Goal: Task Accomplishment & Management: Manage account settings

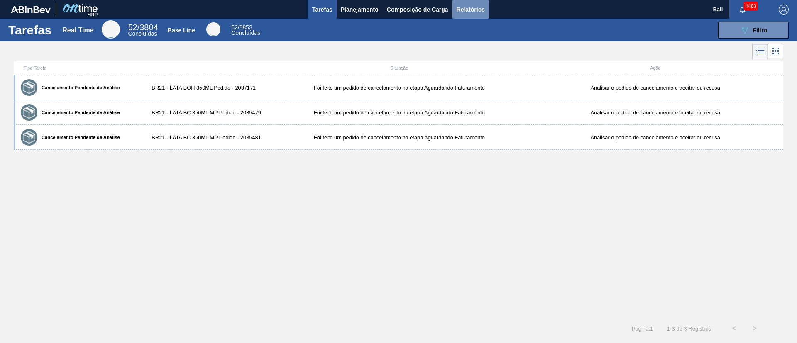
click at [467, 15] on button "Relatórios" at bounding box center [470, 9] width 37 height 19
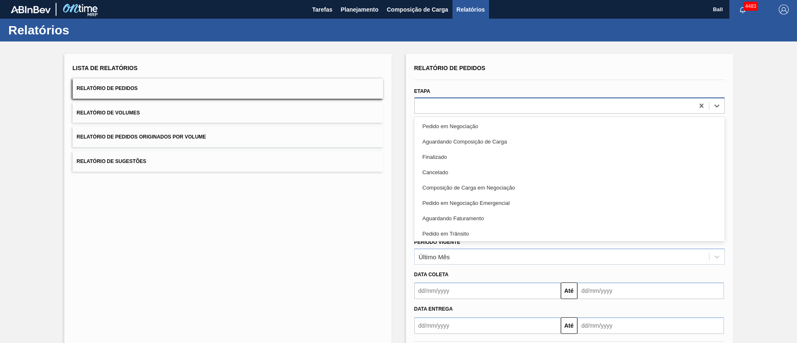
click at [467, 105] on div at bounding box center [554, 106] width 279 height 12
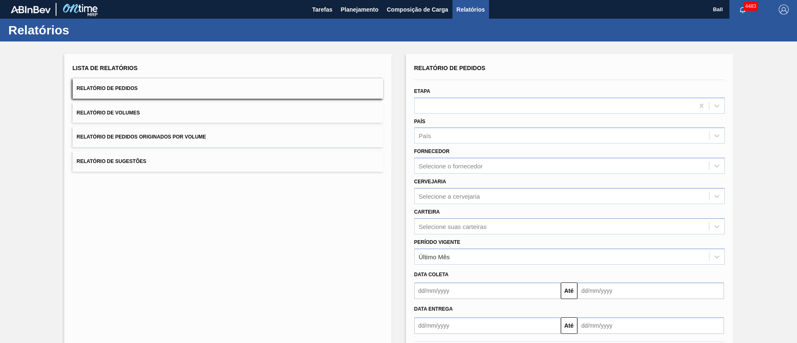
click at [308, 263] on div "Lista de Relatórios Relatório de Pedidos Relatório de Volumes Relatório de Pedi…" at bounding box center [227, 214] width 327 height 320
click at [492, 255] on div "Último Mês" at bounding box center [562, 257] width 294 height 12
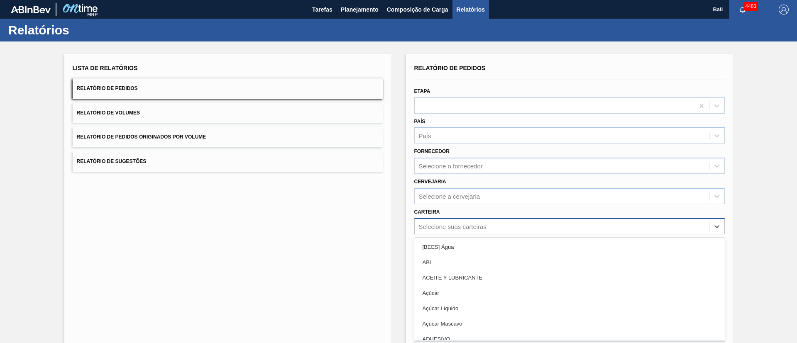
scroll to position [22, 0]
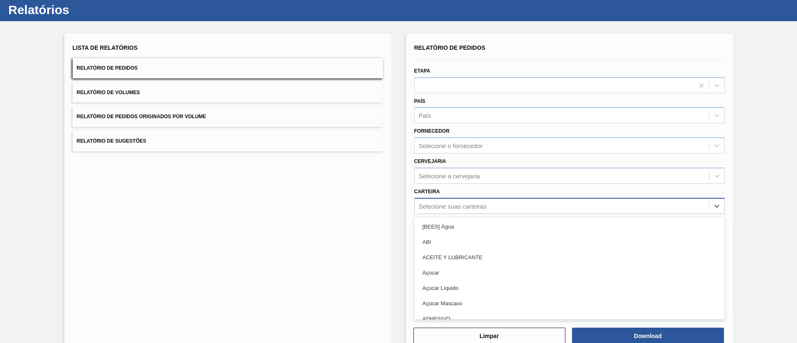
click at [491, 214] on div "option [BEES] Água focused, 1 of 101. 101 results available. Use Up and Down to…" at bounding box center [569, 206] width 310 height 16
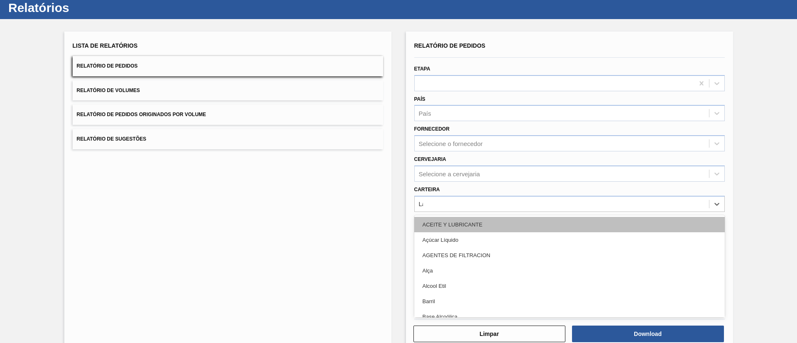
type input "Lata"
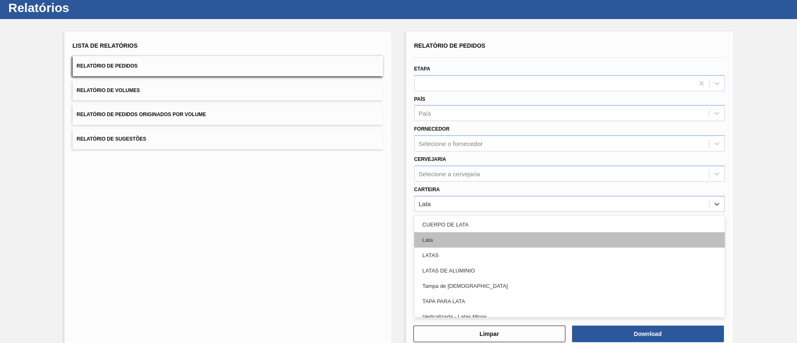
click at [493, 232] on div "Lata" at bounding box center [569, 239] width 310 height 15
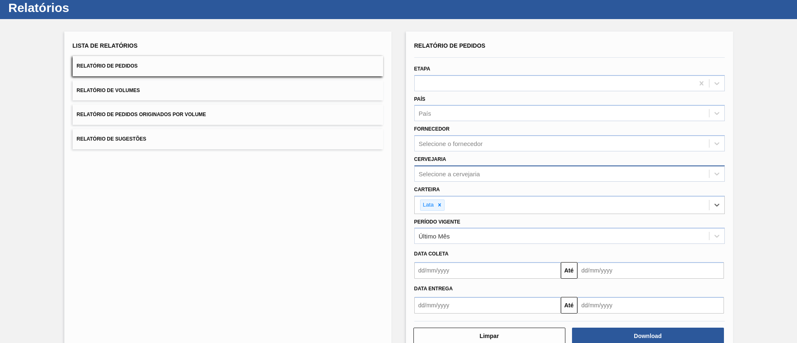
click at [494, 170] on div "Selecione a cervejaria" at bounding box center [562, 174] width 294 height 12
type input "Lages"
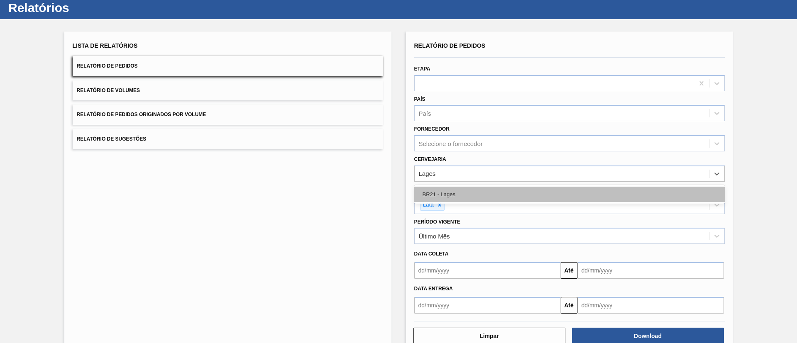
click at [497, 198] on div "BR21 - Lages" at bounding box center [569, 194] width 310 height 15
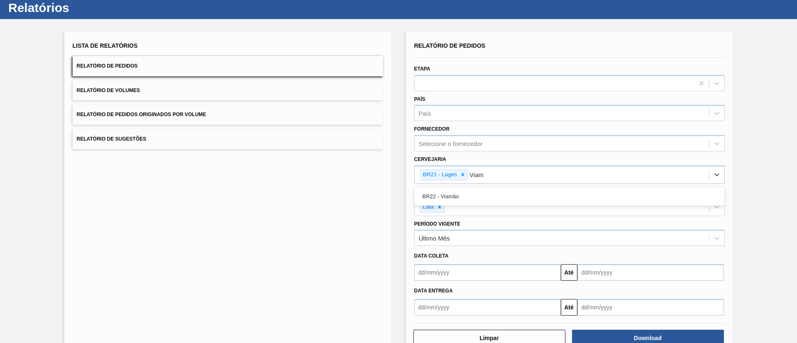
type input "Viam"
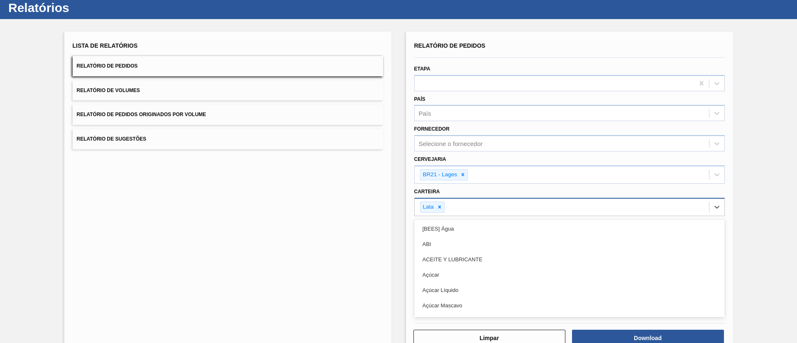
click at [524, 208] on div "Lata" at bounding box center [562, 207] width 294 height 17
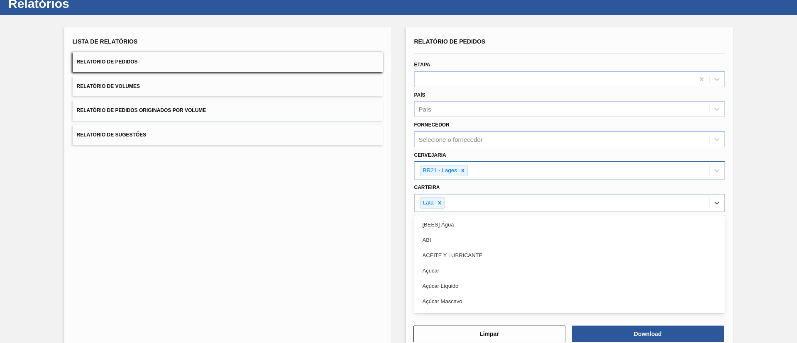
click at [516, 167] on div "BR21 - Lages" at bounding box center [562, 170] width 294 height 17
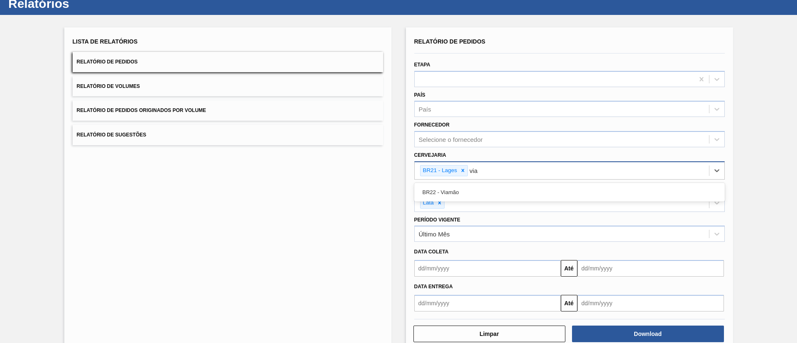
type input "viam"
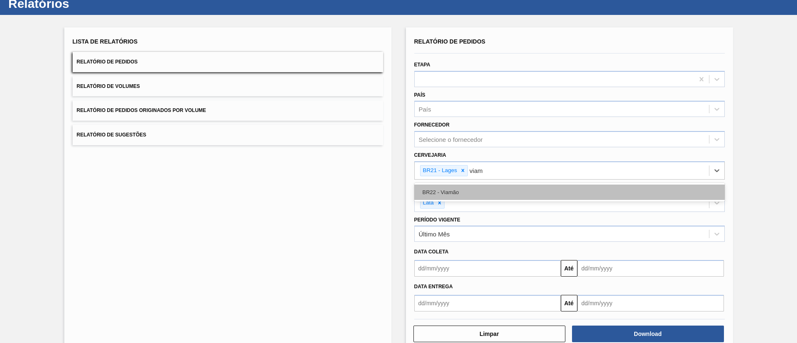
click at [520, 199] on div "BR22 - Viamão" at bounding box center [569, 192] width 310 height 15
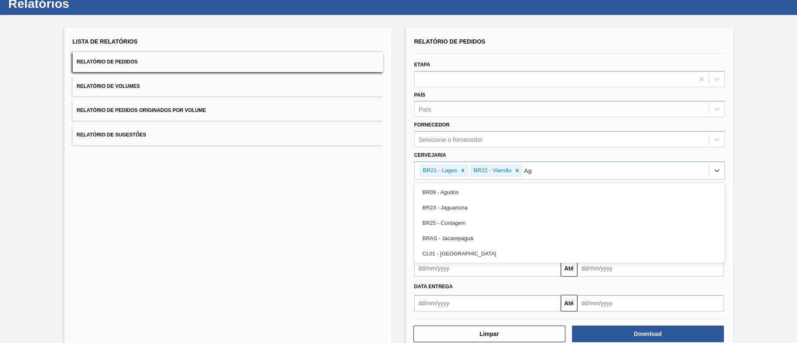
type input "Agud"
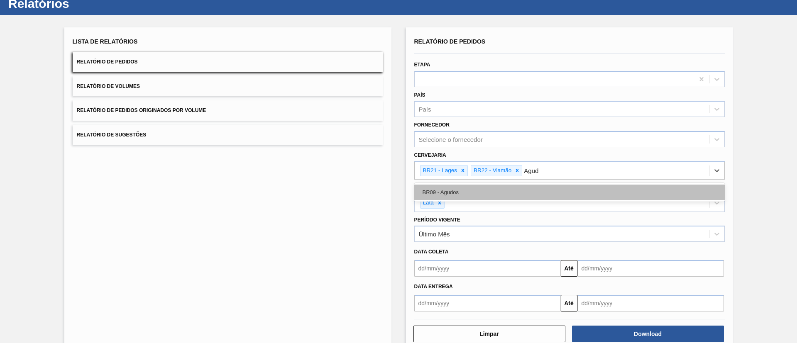
click at [520, 199] on div "BR09 - Agudos" at bounding box center [569, 192] width 310 height 15
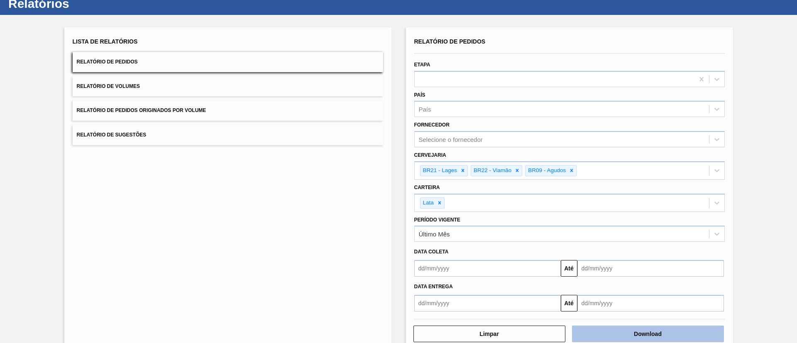
click at [657, 332] on button "Download" at bounding box center [648, 334] width 152 height 17
drag, startPoint x: 349, startPoint y: 8, endPoint x: 758, endPoint y: 19, distance: 409.0
click at [758, 19] on div "Lista de Relatórios Relatório de Pedidos Relatório de Volumes Relatório de Pedi…" at bounding box center [398, 188] width 797 height 347
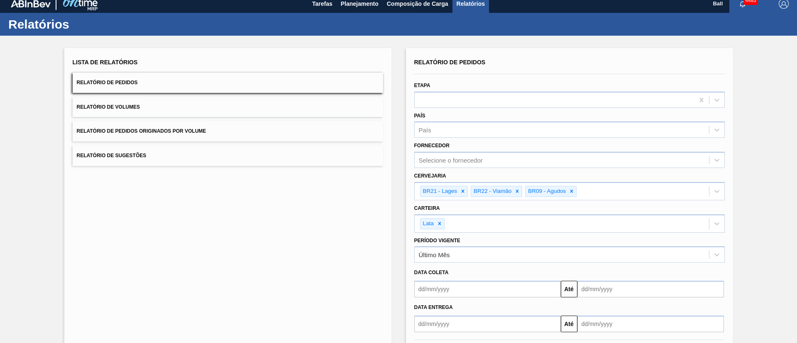
scroll to position [0, 0]
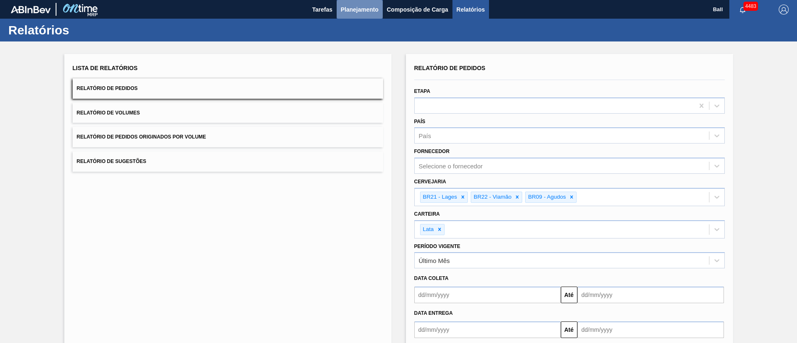
click at [356, 6] on span "Planejamento" at bounding box center [360, 10] width 38 height 10
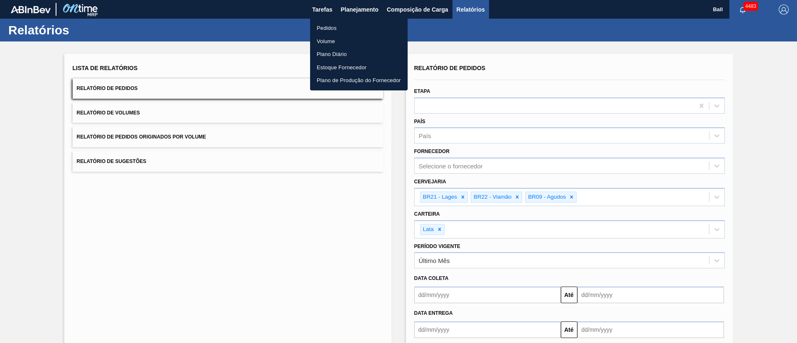
click at [344, 24] on li "Pedidos" at bounding box center [359, 28] width 98 height 13
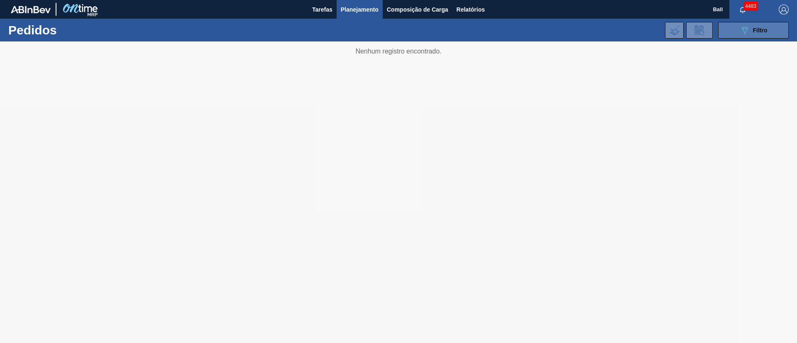
click at [765, 29] on span "Filtro" at bounding box center [760, 30] width 15 height 7
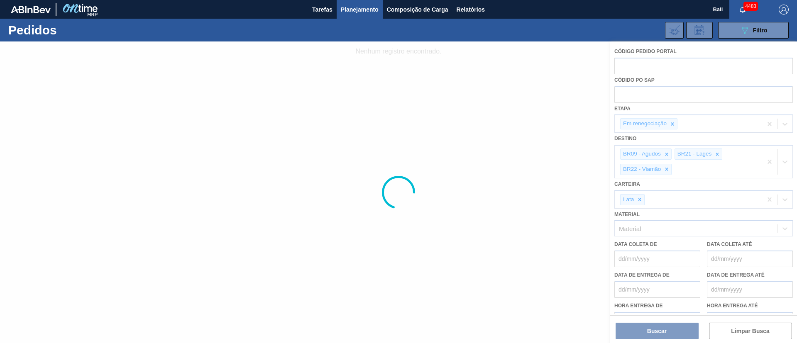
click at [649, 94] on div at bounding box center [398, 193] width 797 height 302
click at [527, 110] on div at bounding box center [398, 193] width 797 height 302
click at [753, 33] on div "089F7B8B-B2A5-4AFE-B5C0-19BA573D28AC Filtro" at bounding box center [754, 30] width 28 height 10
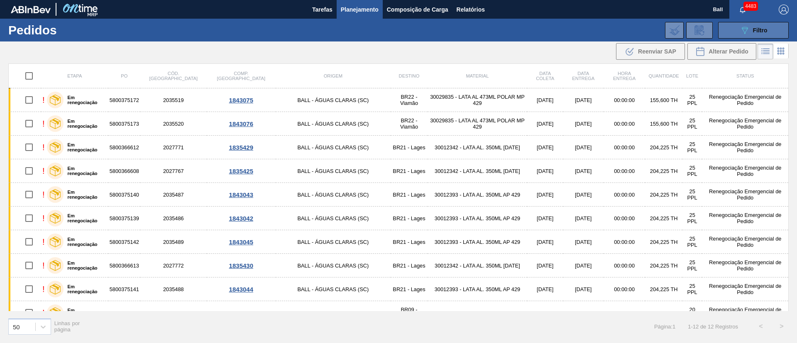
click at [767, 29] on span "Filtro" at bounding box center [760, 30] width 15 height 7
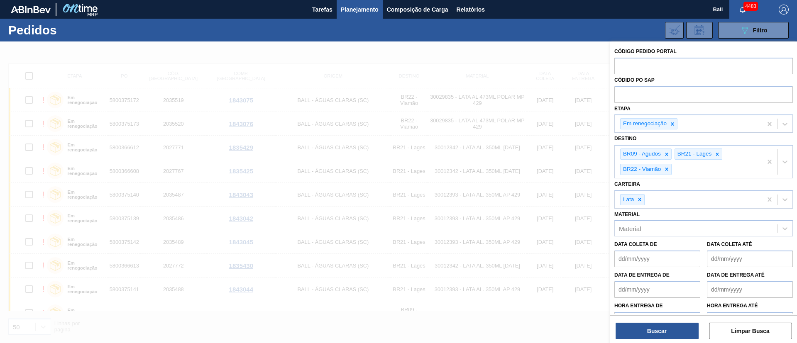
click at [652, 104] on div "Etapa Em renegociação" at bounding box center [703, 118] width 178 height 30
click at [656, 101] on input "text" at bounding box center [703, 94] width 178 height 16
paste input "text"
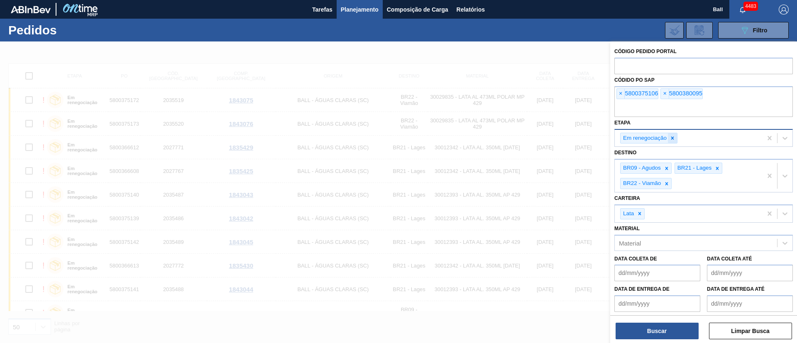
click at [673, 134] on div at bounding box center [672, 138] width 9 height 10
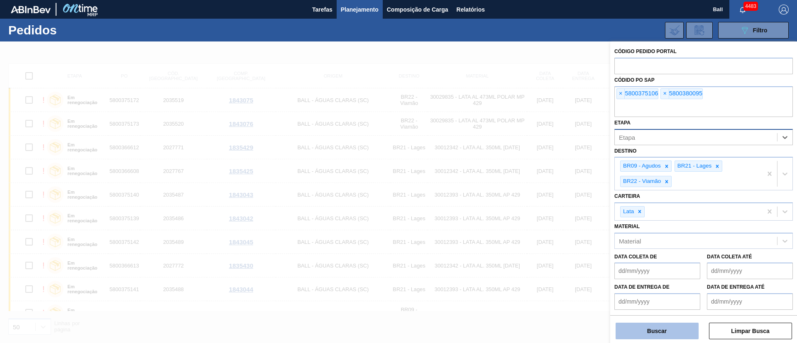
click at [669, 330] on button "Buscar" at bounding box center [657, 331] width 83 height 17
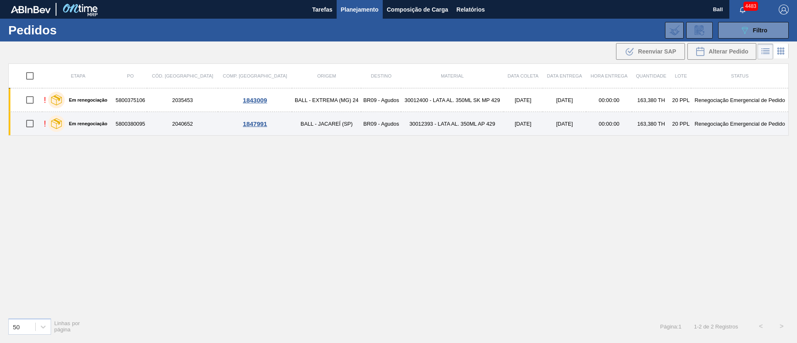
click at [187, 123] on td "2040652" at bounding box center [182, 124] width 71 height 24
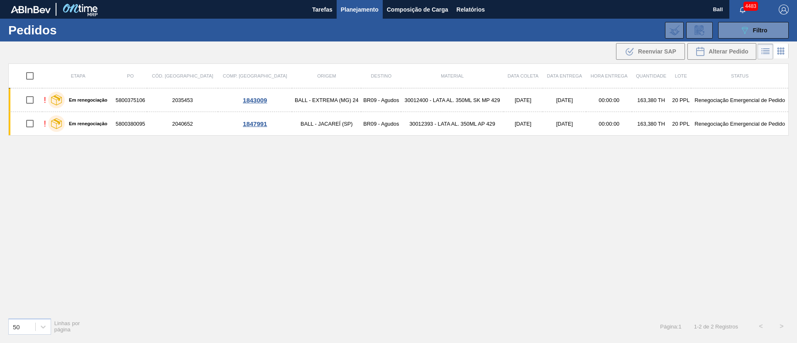
click at [364, 9] on span "Planejamento" at bounding box center [360, 10] width 38 height 10
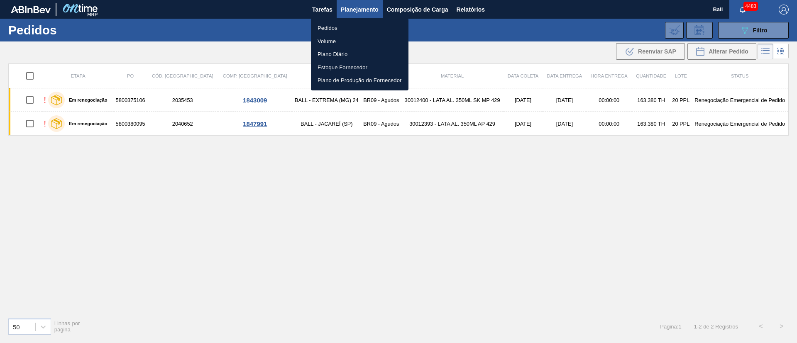
click at [330, 42] on li "Volume" at bounding box center [360, 41] width 98 height 13
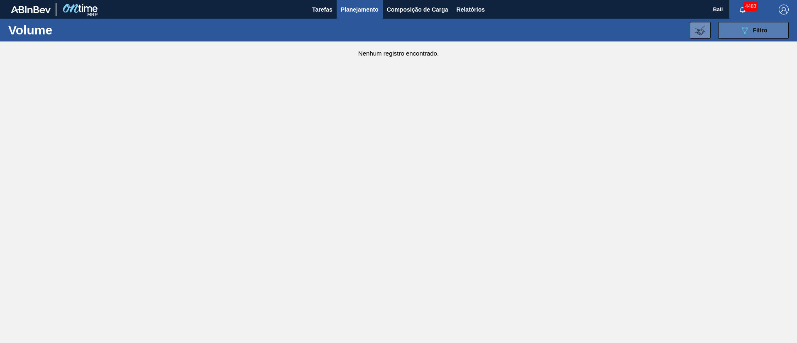
click at [751, 24] on button "089F7B8B-B2A5-4AFE-B5C0-19BA573D28AC Filtro" at bounding box center [753, 30] width 71 height 17
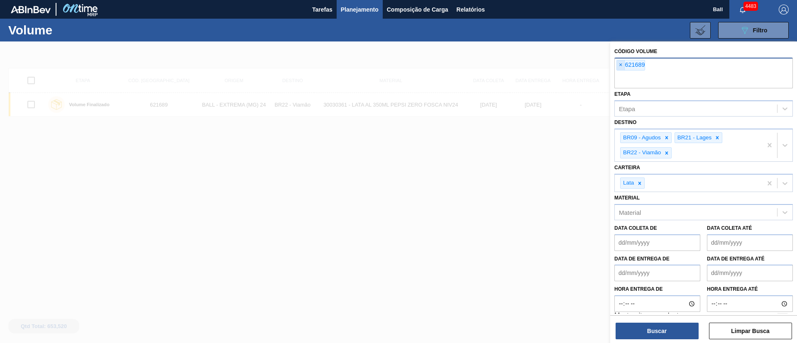
click at [618, 66] on span "×" at bounding box center [621, 65] width 8 height 10
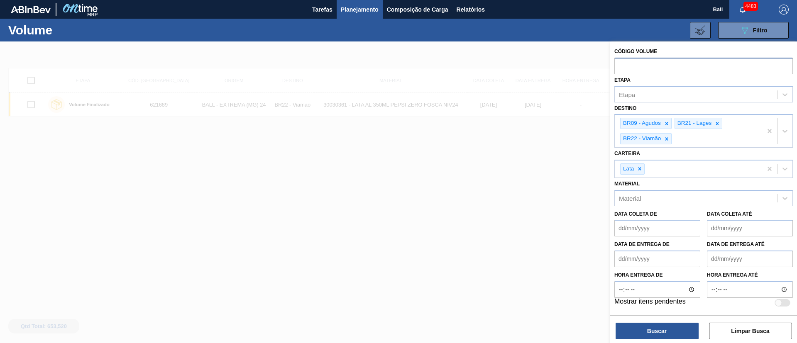
paste input "625180"
type input "625180"
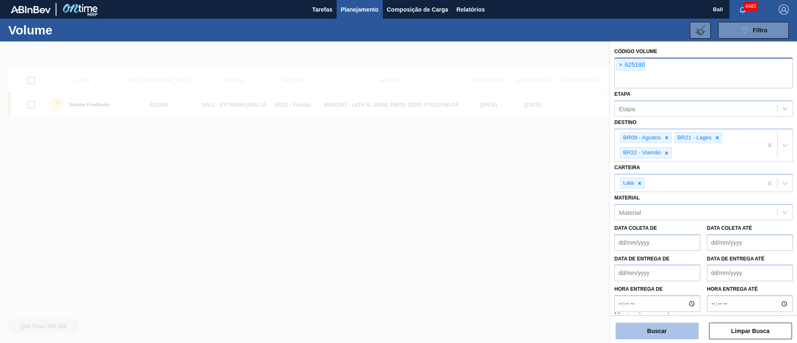
click at [677, 332] on button "Buscar" at bounding box center [657, 331] width 83 height 17
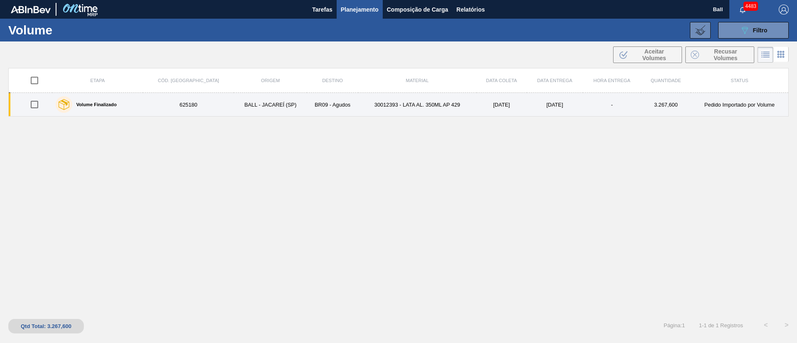
click at [409, 103] on td "30012393 - LATA AL. 350ML AP 429" at bounding box center [417, 105] width 118 height 24
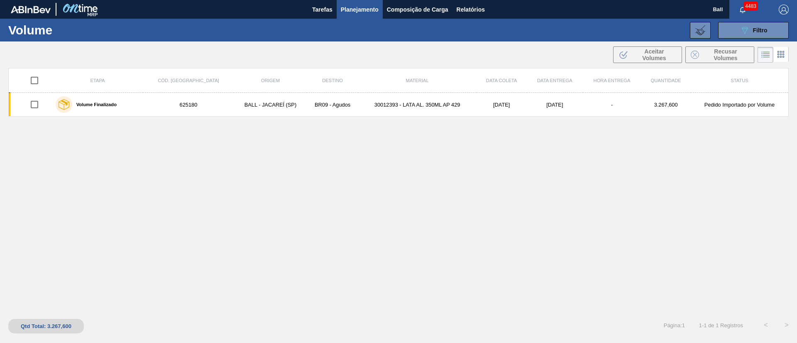
click at [362, 5] on span "Planejamento" at bounding box center [360, 10] width 38 height 10
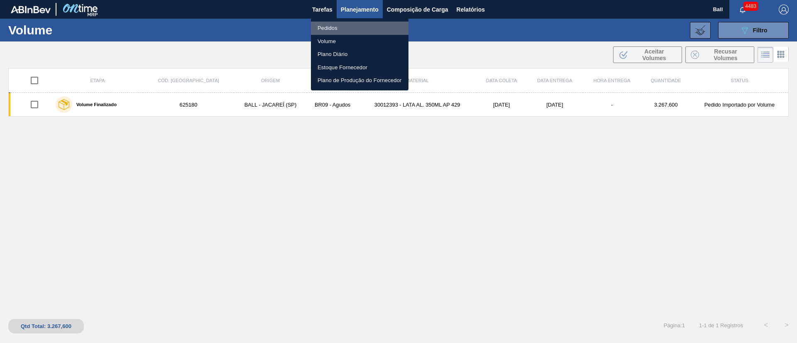
click at [330, 28] on li "Pedidos" at bounding box center [360, 28] width 98 height 13
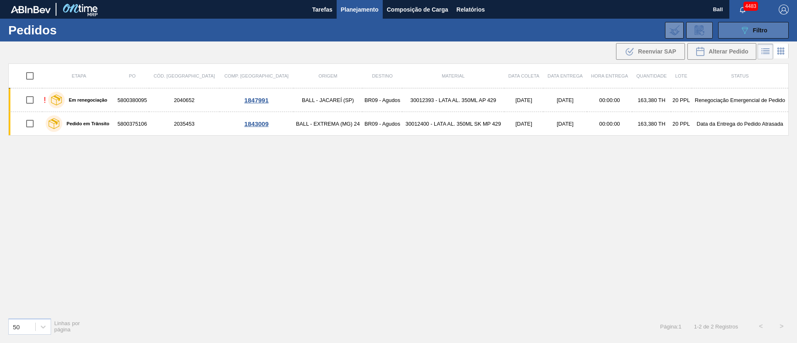
click at [750, 31] on div "089F7B8B-B2A5-4AFE-B5C0-19BA573D28AC Filtro" at bounding box center [754, 30] width 28 height 10
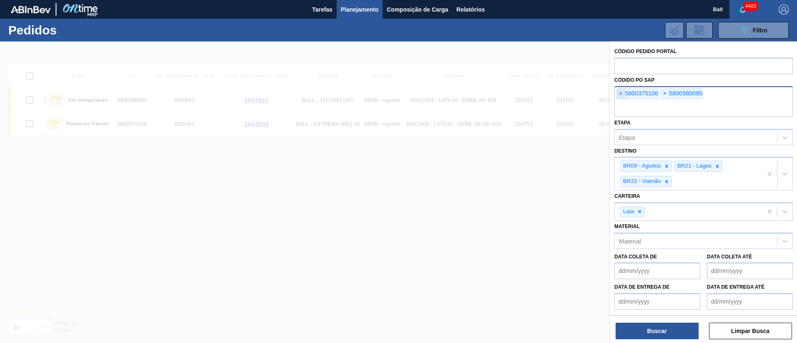
click at [622, 91] on span "×" at bounding box center [621, 94] width 8 height 10
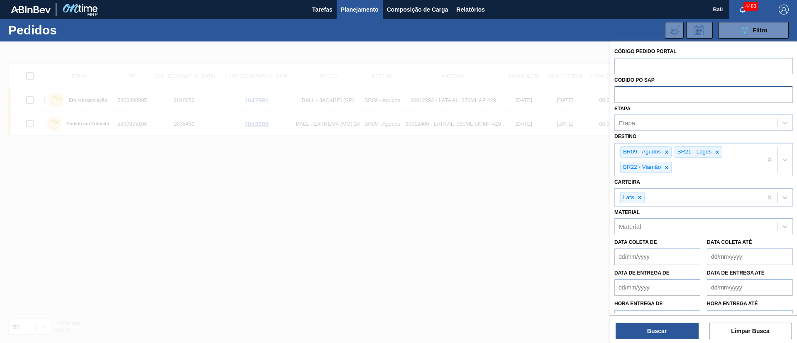
paste input "5800380095"
type input "5800380095"
click at [677, 337] on button "Buscar" at bounding box center [657, 331] width 83 height 17
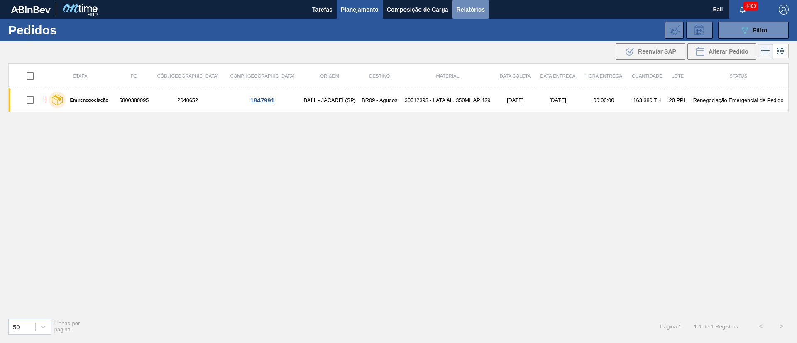
click at [475, 10] on span "Relatórios" at bounding box center [471, 10] width 28 height 10
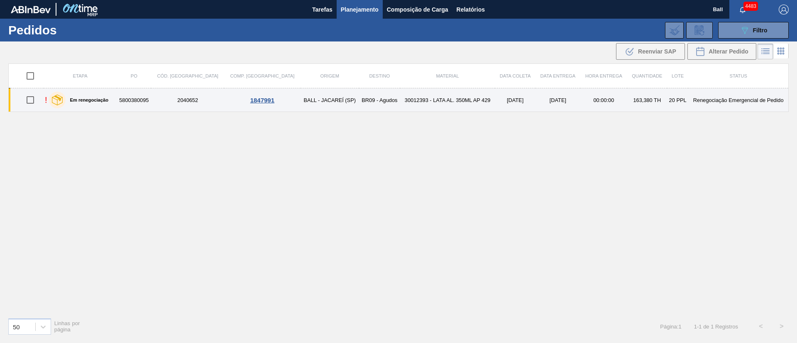
click at [359, 92] on td "BR09 - Agudos" at bounding box center [379, 100] width 41 height 24
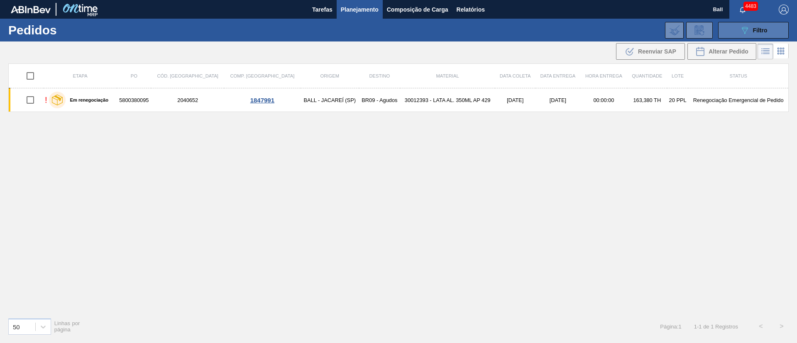
click at [766, 23] on button "089F7B8B-B2A5-4AFE-B5C0-19BA573D28AC Filtro" at bounding box center [753, 30] width 71 height 17
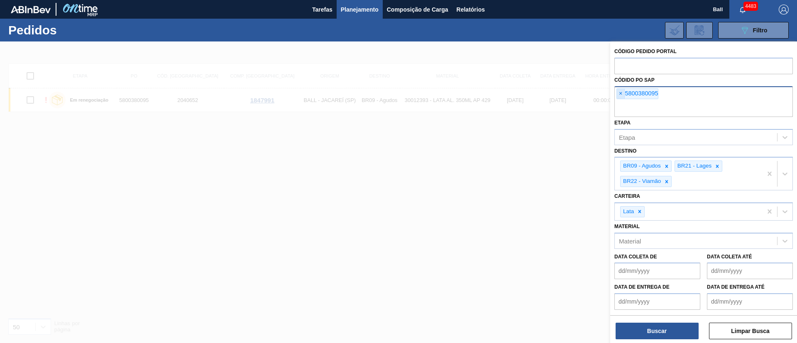
click at [620, 95] on span "×" at bounding box center [621, 94] width 8 height 10
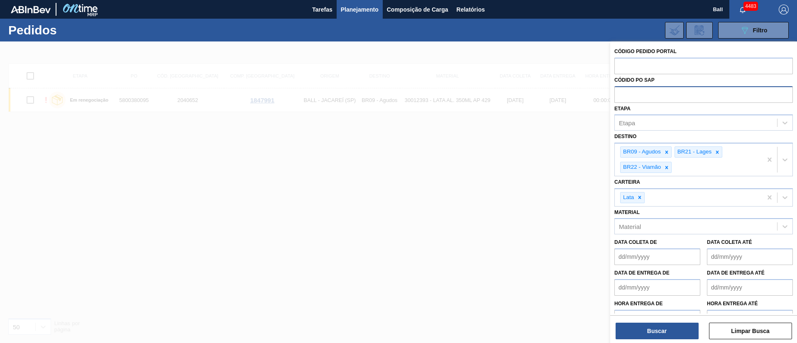
paste input "text"
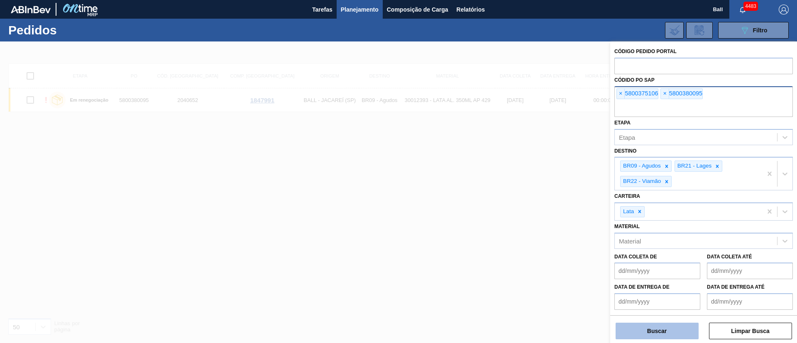
click at [682, 331] on button "Buscar" at bounding box center [657, 331] width 83 height 17
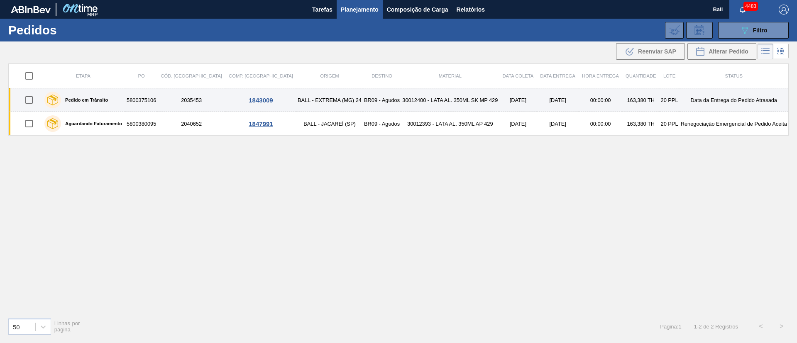
click at [296, 98] on td "BALL - EXTREMA (MG) 24" at bounding box center [329, 100] width 66 height 24
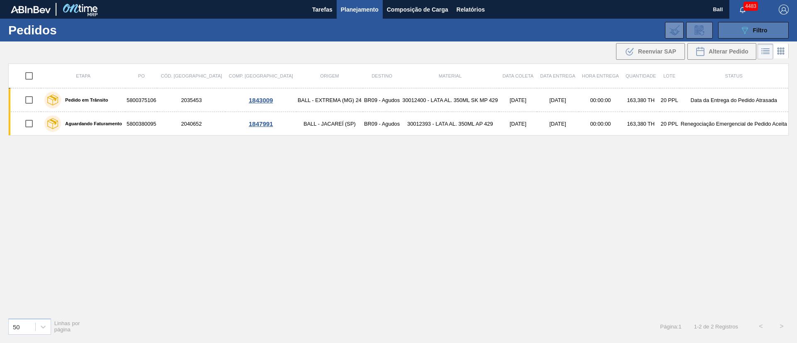
click at [768, 24] on button "089F7B8B-B2A5-4AFE-B5C0-19BA573D28AC Filtro" at bounding box center [753, 30] width 71 height 17
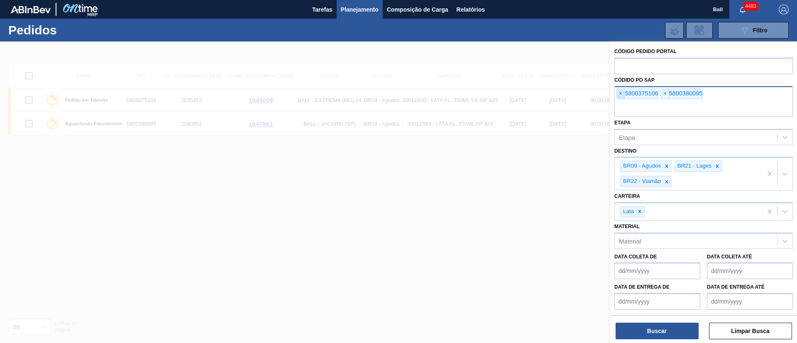
click at [620, 92] on span "×" at bounding box center [621, 94] width 8 height 10
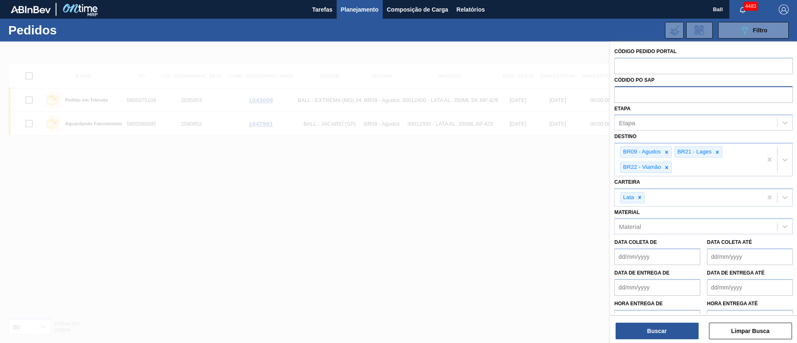
click at [620, 92] on input "text" at bounding box center [703, 94] width 178 height 16
paste input "text"
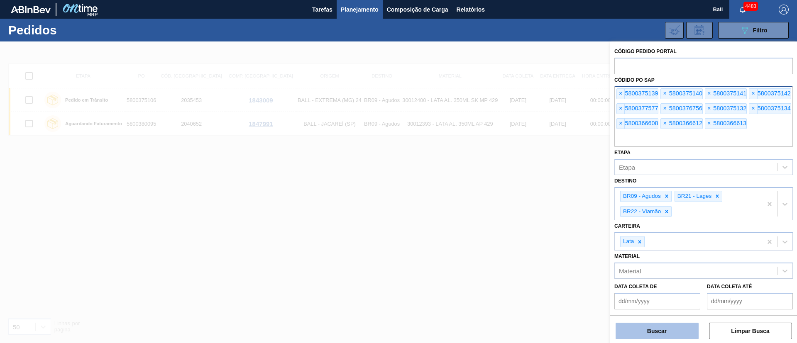
click at [666, 332] on button "Buscar" at bounding box center [657, 331] width 83 height 17
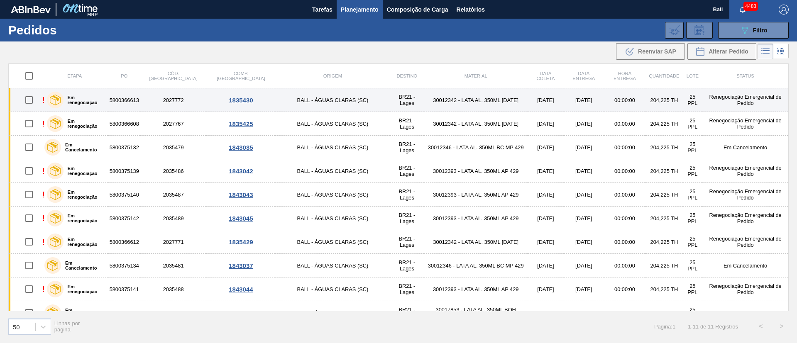
click at [470, 99] on td "30012342 - LATA AL. 350ML BC 429" at bounding box center [476, 100] width 104 height 24
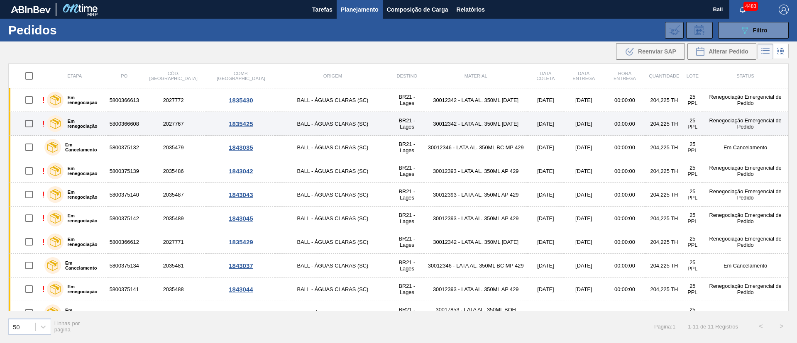
click at [470, 120] on td "30012342 - LATA AL. 350ML BC 429" at bounding box center [476, 124] width 104 height 24
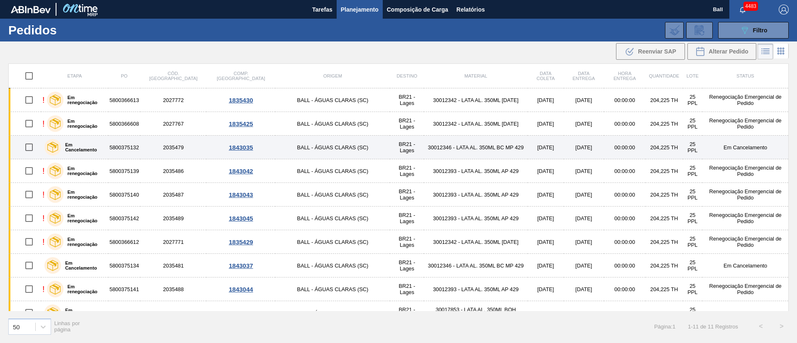
click at [470, 146] on td "30012346 - LATA AL. 350ML BC MP 429" at bounding box center [476, 148] width 104 height 24
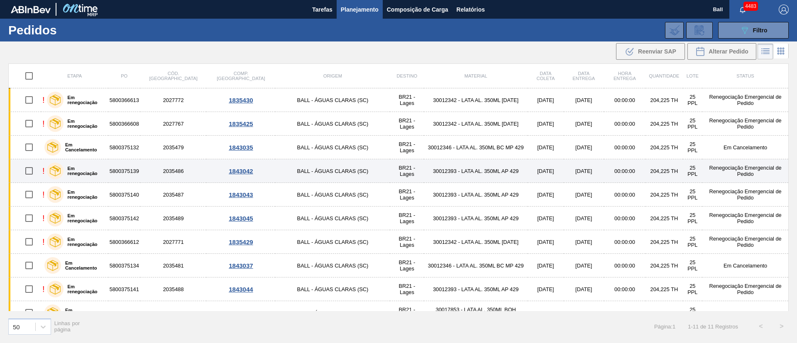
click at [482, 169] on td "30012393 - LATA AL. 350ML AP 429" at bounding box center [476, 171] width 104 height 24
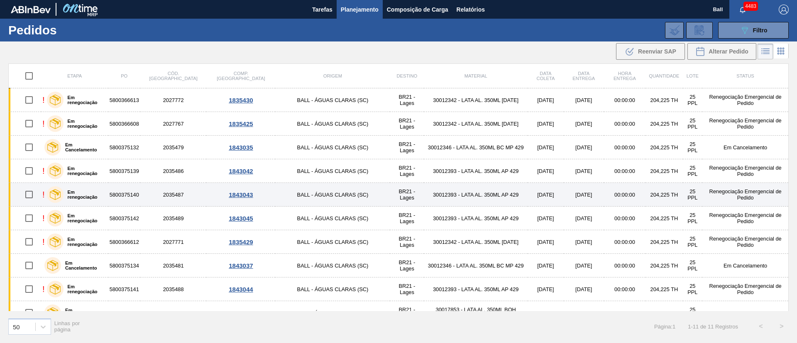
click at [483, 187] on td "30012393 - LATA AL. 350ML AP 429" at bounding box center [476, 195] width 104 height 24
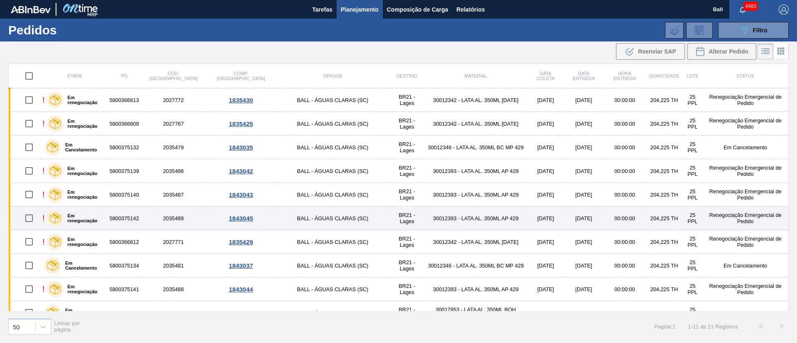
click at [482, 217] on td "30012393 - LATA AL. 350ML AP 429" at bounding box center [476, 219] width 104 height 24
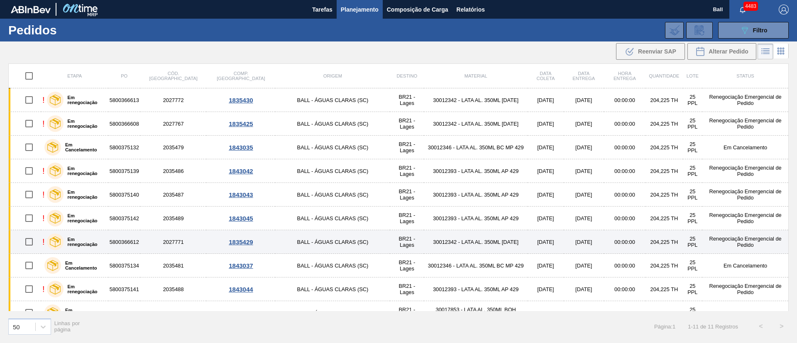
click at [482, 235] on td "30012342 - LATA AL. 350ML BC 429" at bounding box center [476, 242] width 104 height 24
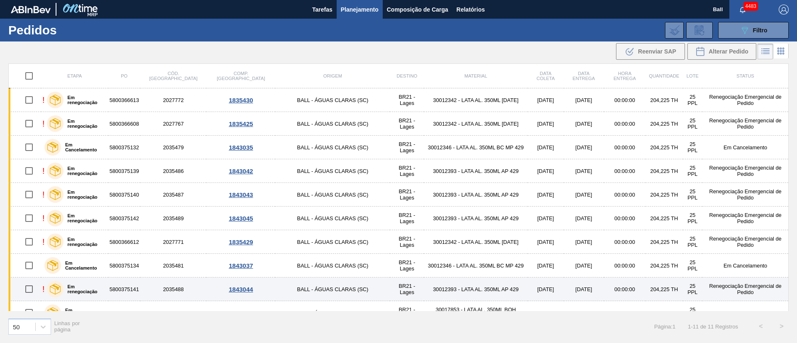
click at [479, 285] on td "30012393 - LATA AL. 350ML AP 429" at bounding box center [476, 290] width 104 height 24
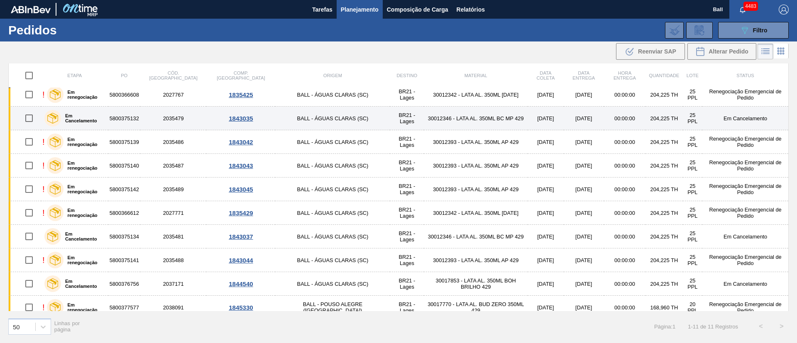
scroll to position [37, 0]
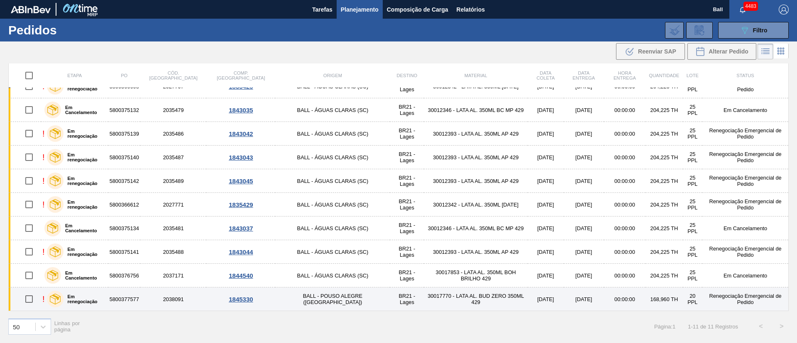
click at [528, 297] on td "[DATE]" at bounding box center [546, 300] width 36 height 24
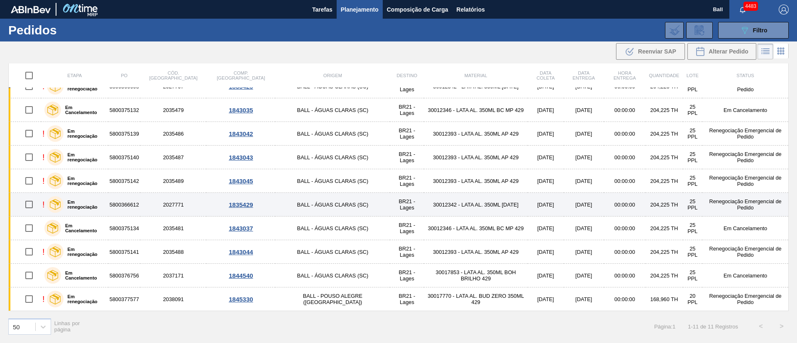
scroll to position [0, 0]
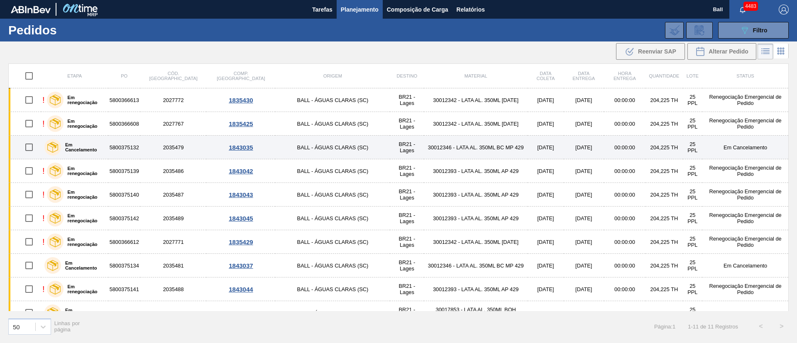
click at [568, 151] on td "[DATE]" at bounding box center [584, 148] width 40 height 24
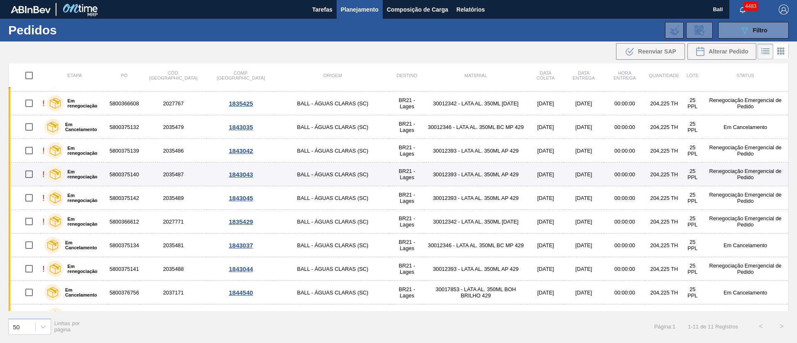
scroll to position [37, 0]
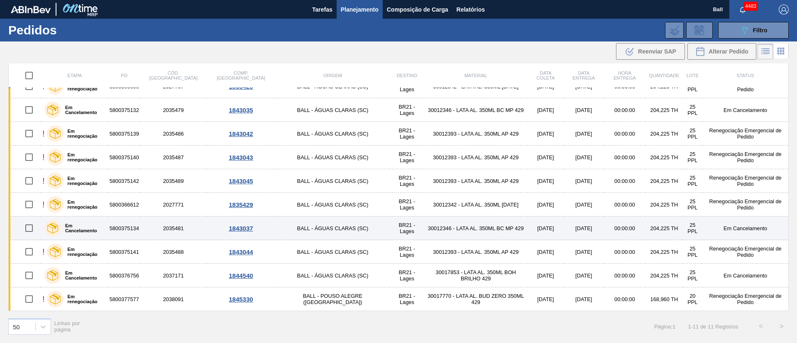
click at [656, 221] on td "204,225 TH" at bounding box center [663, 229] width 37 height 24
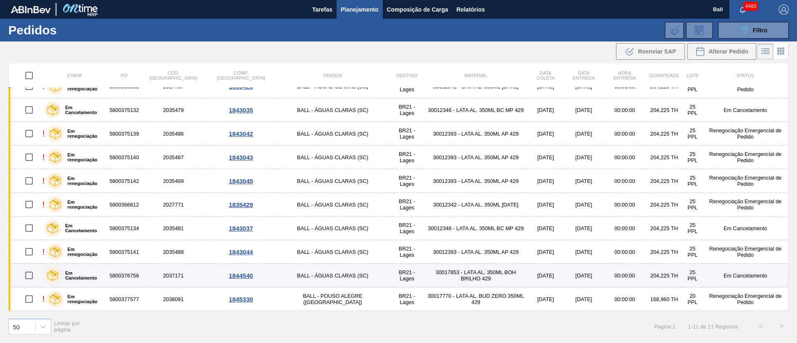
click at [657, 274] on td "204,225 TH" at bounding box center [663, 276] width 37 height 24
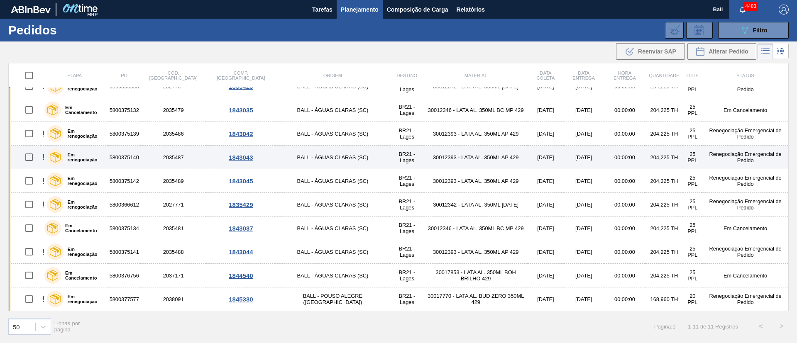
scroll to position [0, 0]
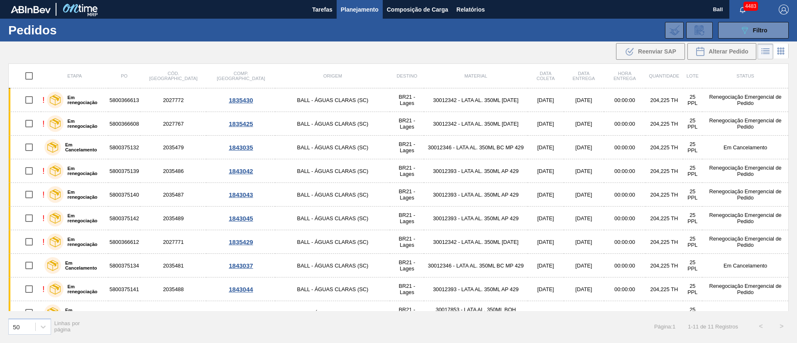
click at [356, 5] on span "Planejamento" at bounding box center [360, 10] width 38 height 10
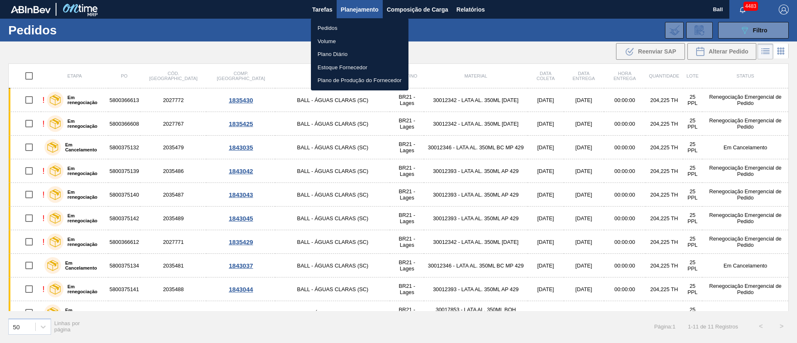
click at [333, 23] on li "Pedidos" at bounding box center [360, 28] width 98 height 13
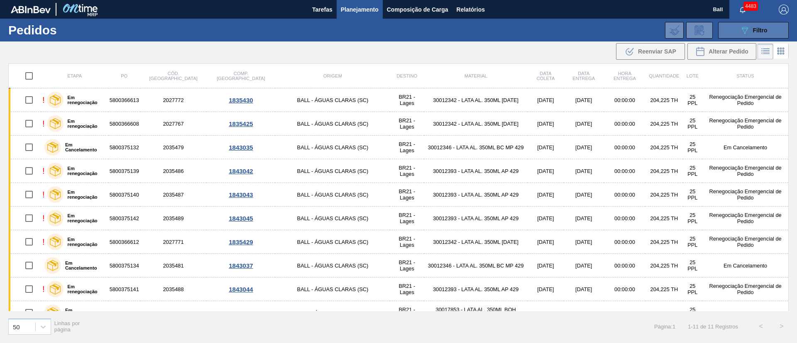
click at [744, 29] on icon "089F7B8B-B2A5-4AFE-B5C0-19BA573D28AC" at bounding box center [745, 30] width 10 height 10
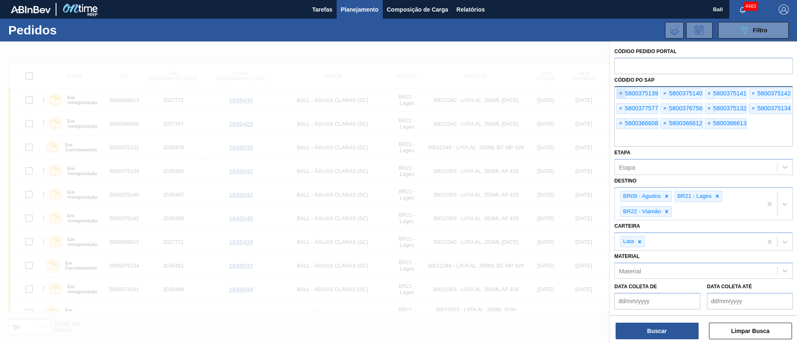
click at [619, 95] on span "×" at bounding box center [621, 94] width 8 height 10
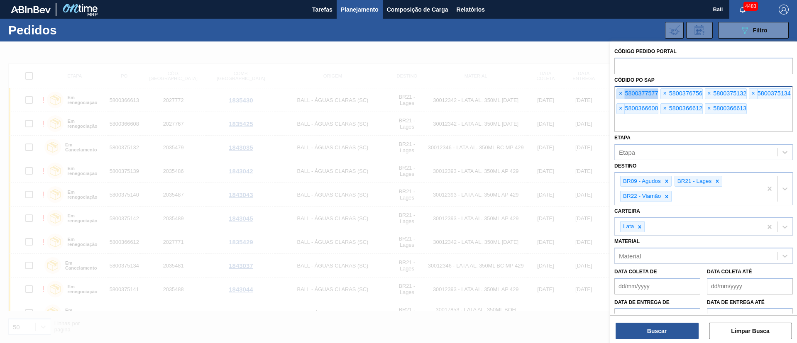
click at [619, 95] on span "×" at bounding box center [621, 94] width 8 height 10
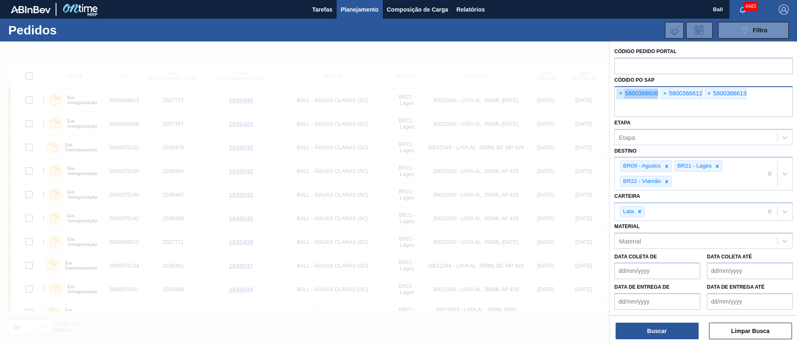
click at [619, 95] on span "×" at bounding box center [621, 94] width 8 height 10
click at [619, 101] on input "text" at bounding box center [703, 109] width 178 height 16
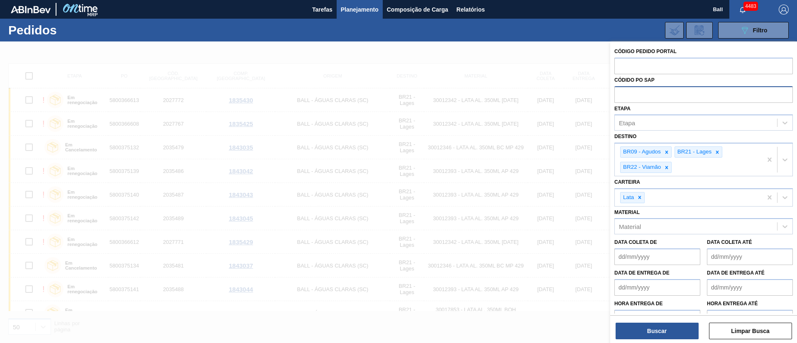
paste input "text"
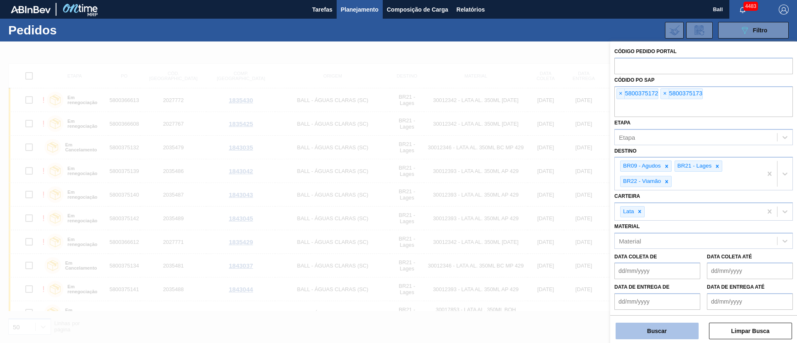
click at [659, 327] on button "Buscar" at bounding box center [657, 331] width 83 height 17
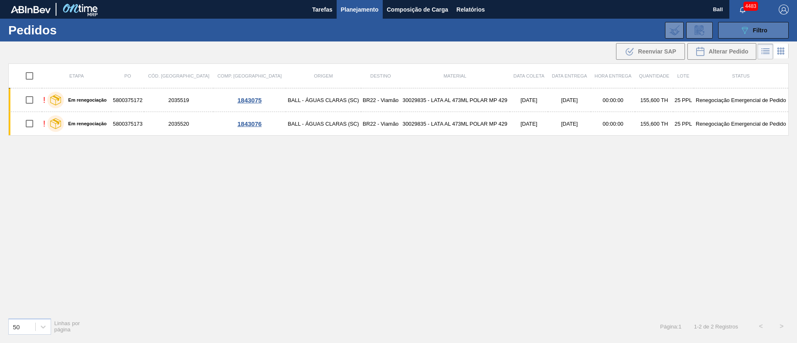
click at [737, 28] on button "089F7B8B-B2A5-4AFE-B5C0-19BA573D28AC Filtro" at bounding box center [753, 30] width 71 height 17
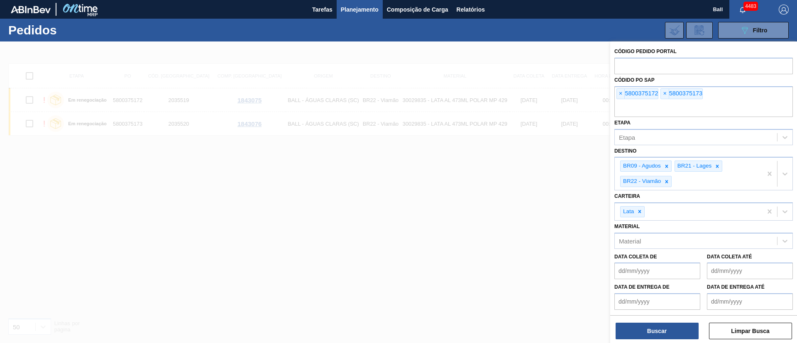
click at [527, 187] on div at bounding box center [398, 213] width 797 height 343
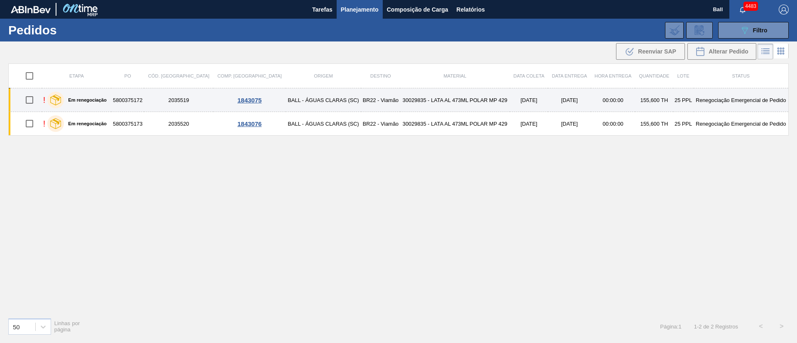
click at [514, 99] on td "[DATE]" at bounding box center [529, 100] width 39 height 24
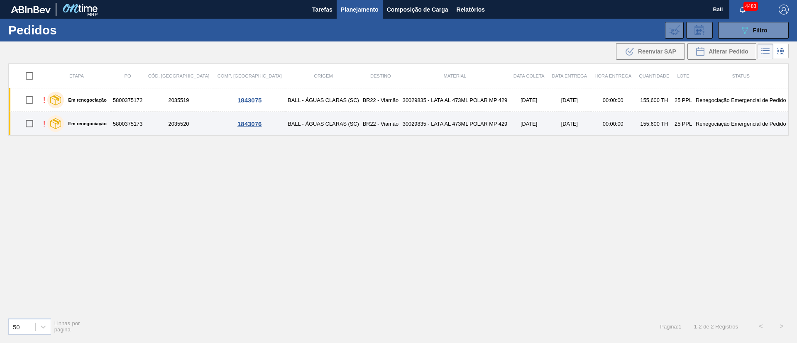
click at [510, 121] on td "[DATE]" at bounding box center [529, 124] width 39 height 24
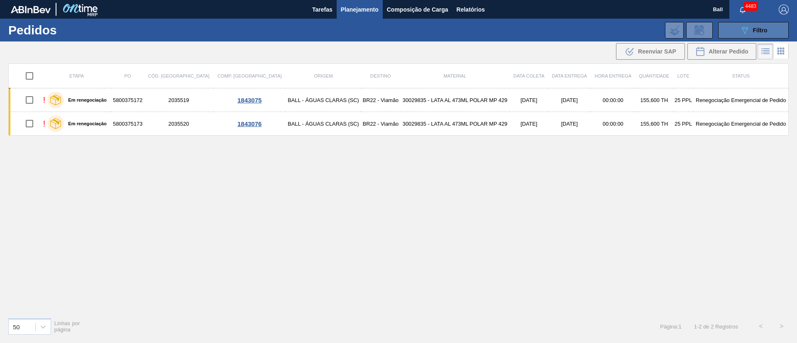
click at [749, 37] on button "089F7B8B-B2A5-4AFE-B5C0-19BA573D28AC Filtro" at bounding box center [753, 30] width 71 height 17
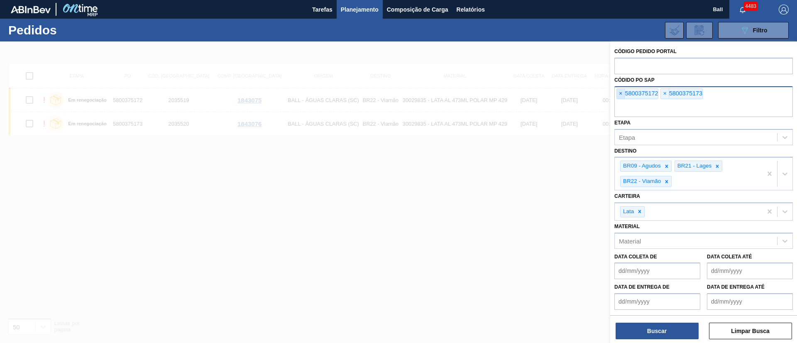
click at [620, 95] on span "×" at bounding box center [621, 94] width 8 height 10
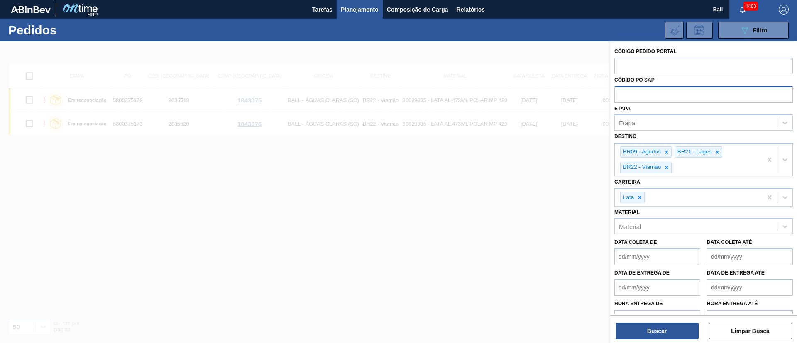
click at [620, 95] on input "text" at bounding box center [703, 94] width 178 height 16
click at [649, 122] on div "Etapa" at bounding box center [696, 123] width 162 height 12
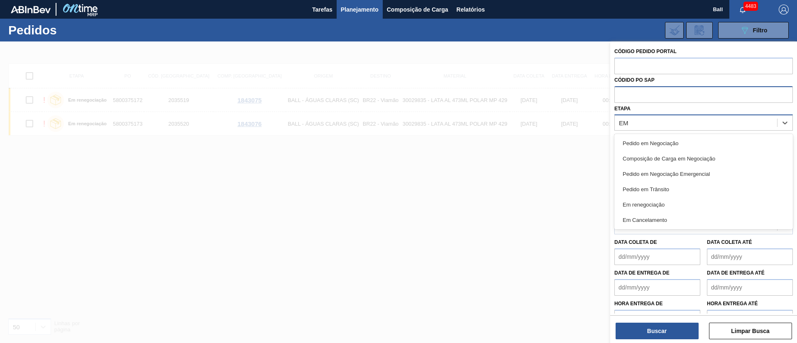
type input "EM R"
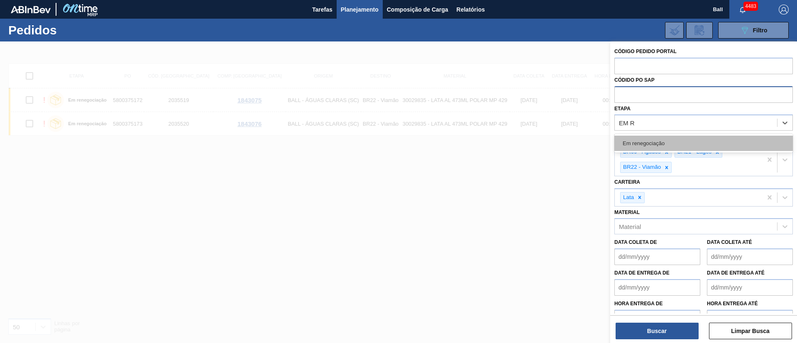
click at [652, 143] on div "Em renegociação" at bounding box center [703, 143] width 178 height 15
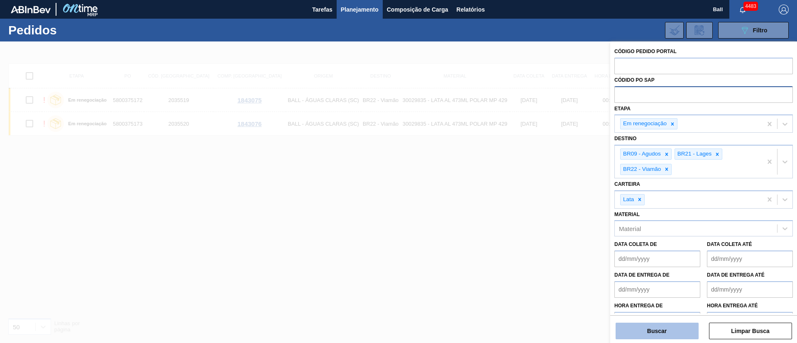
click at [668, 329] on button "Buscar" at bounding box center [657, 331] width 83 height 17
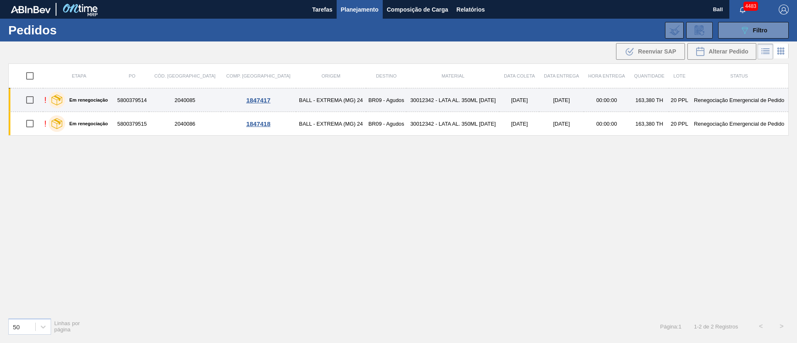
click at [464, 105] on td "30012342 - LATA AL. 350ML BC 429" at bounding box center [452, 100] width 93 height 24
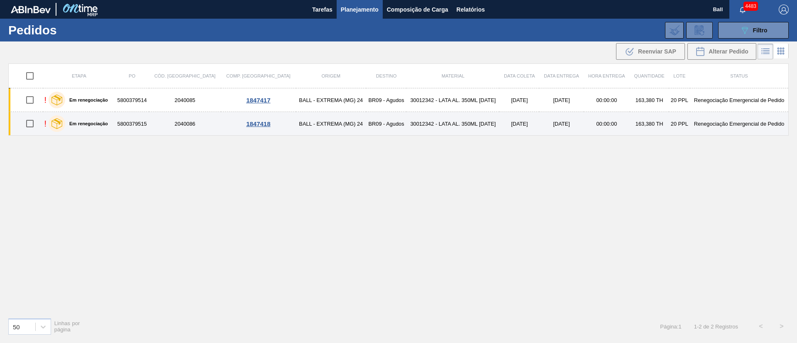
click at [461, 126] on td "30012342 - LATA AL. 350ML BC 429" at bounding box center [452, 124] width 93 height 24
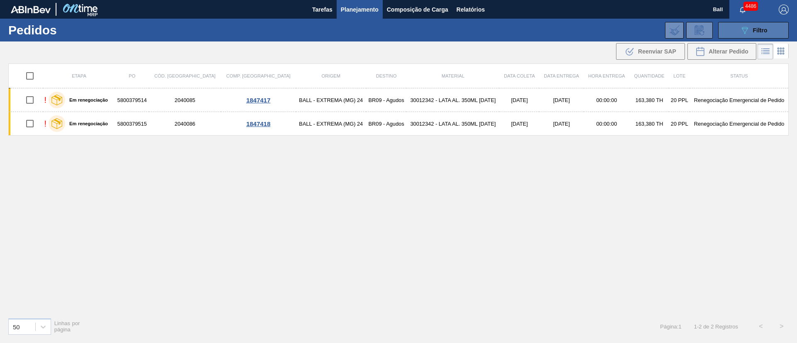
click at [743, 29] on icon "089F7B8B-B2A5-4AFE-B5C0-19BA573D28AC" at bounding box center [745, 30] width 10 height 10
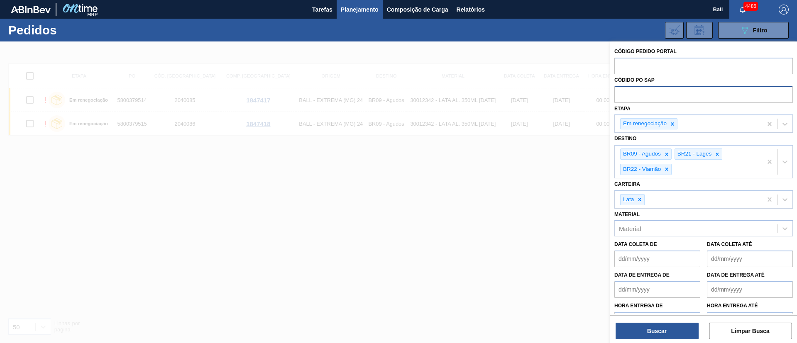
click at [677, 98] on input "text" at bounding box center [703, 94] width 178 height 16
paste input "5800380095"
click at [673, 120] on div at bounding box center [672, 124] width 9 height 10
type input "5800380095"
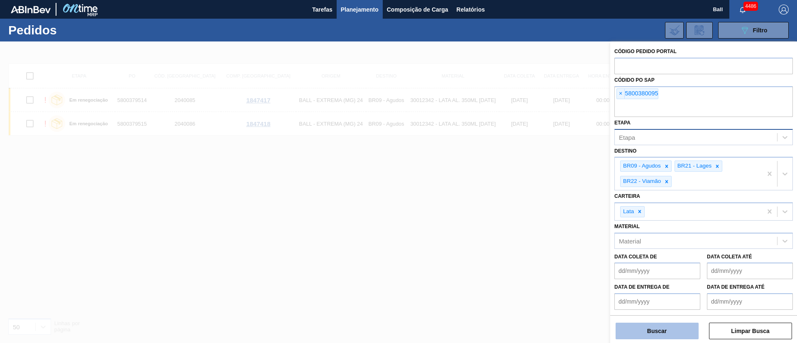
click at [687, 327] on button "Buscar" at bounding box center [657, 331] width 83 height 17
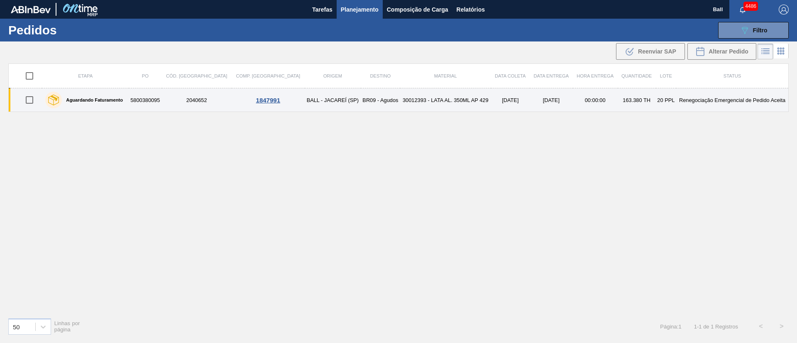
click at [530, 111] on td "[DATE]" at bounding box center [551, 100] width 43 height 24
click at [424, 108] on td "30012393 - LATA AL. 350ML AP 429" at bounding box center [445, 100] width 91 height 24
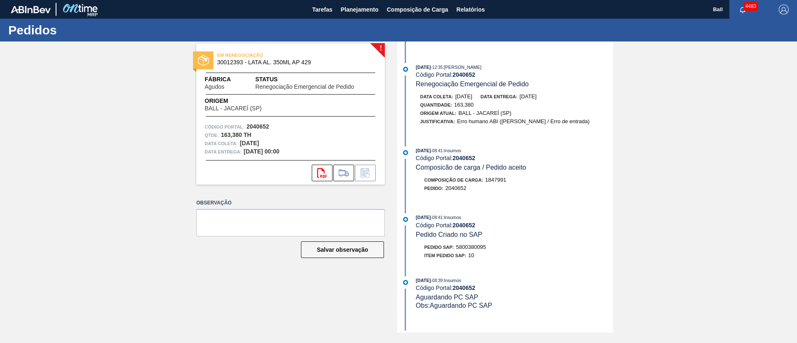
scroll to position [448, 0]
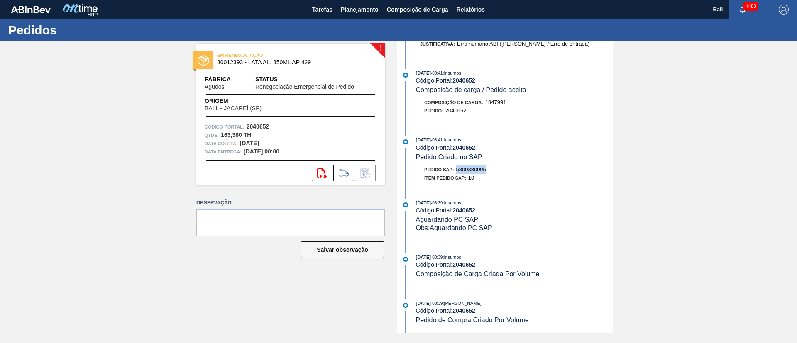
drag, startPoint x: 458, startPoint y: 170, endPoint x: 505, endPoint y: 173, distance: 47.0
click at [505, 173] on div "Pedido SAP: 5800380095" at bounding box center [514, 170] width 197 height 8
copy span "5800380095"
click at [480, 5] on span "Relatórios" at bounding box center [471, 10] width 28 height 10
copy span "5800380095"
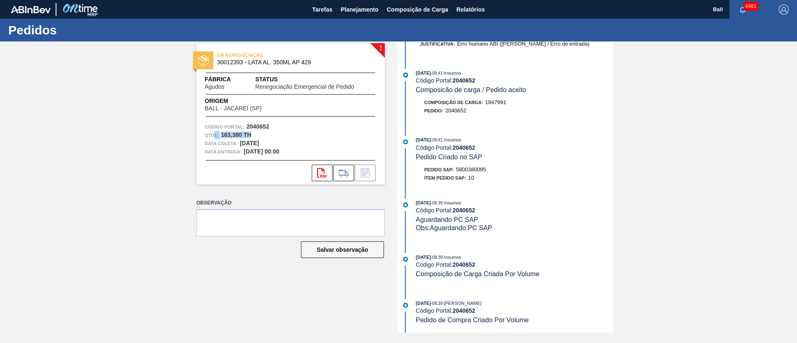
drag, startPoint x: 254, startPoint y: 137, endPoint x: 210, endPoint y: 137, distance: 44.8
click at [214, 137] on div "Qtde : 163,380 TH" at bounding box center [291, 135] width 172 height 8
click at [145, 146] on div "! EM RENEGOCIAÇÃO 30012393 - LATA AL. 350ML AP 429 Fábrica Agudos Status Renego…" at bounding box center [398, 187] width 797 height 291
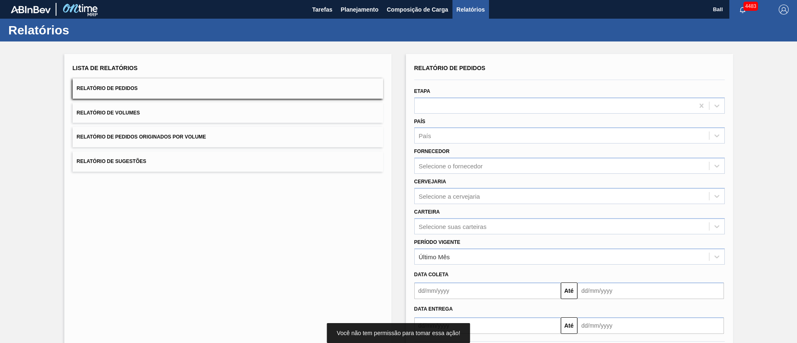
click at [224, 139] on button "Relatório de Pedidos Originados por Volume" at bounding box center [228, 137] width 310 height 20
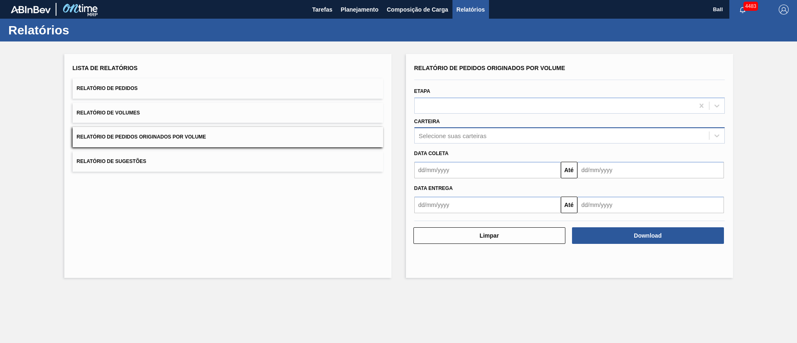
click at [481, 138] on div "Selecione suas carteiras" at bounding box center [453, 135] width 68 height 7
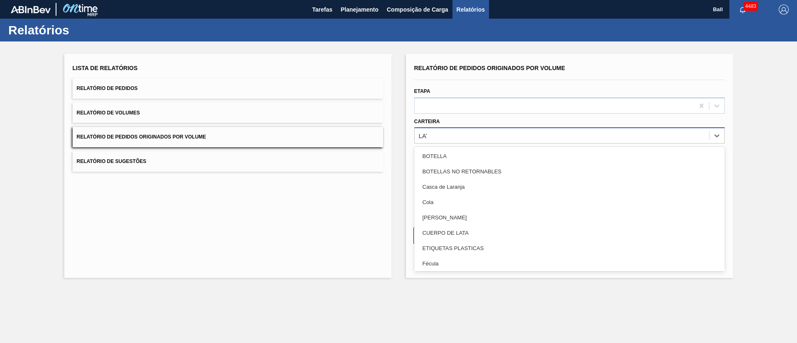
type input "LATA"
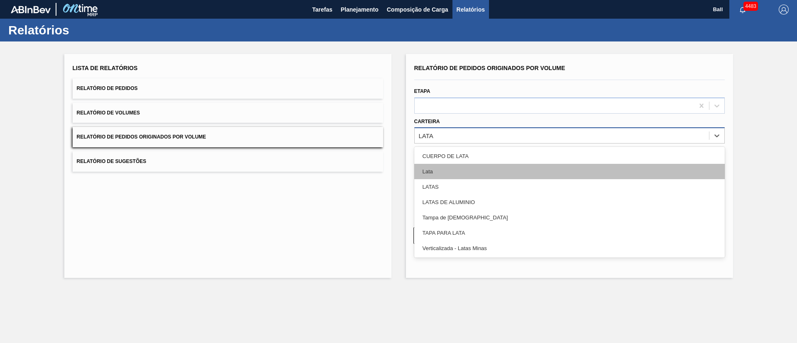
click at [448, 166] on div "Lata" at bounding box center [569, 171] width 310 height 15
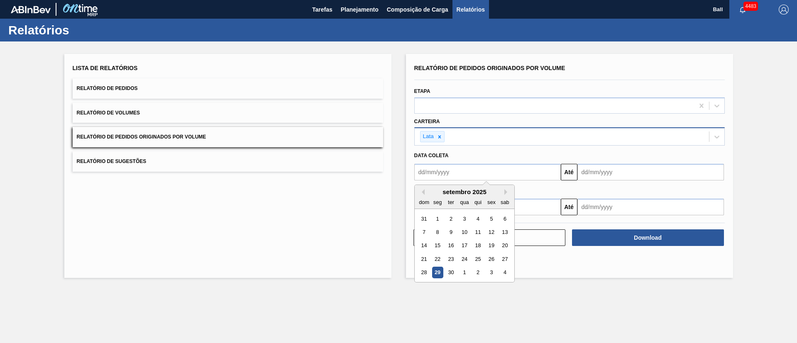
click at [516, 169] on input "text" at bounding box center [487, 172] width 147 height 17
click at [435, 247] on div "15" at bounding box center [437, 245] width 11 height 11
type input "15/09/2025"
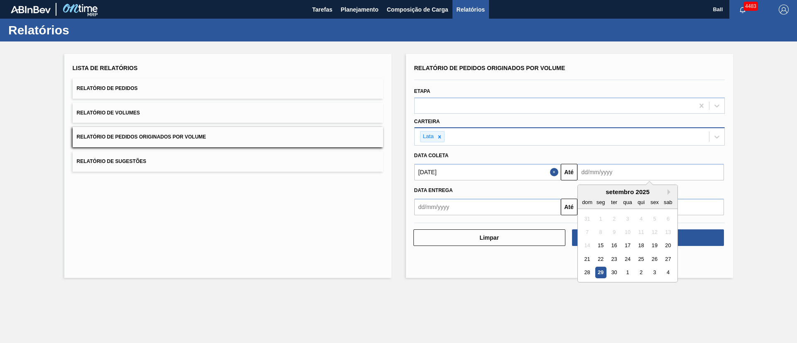
click at [615, 176] on input "text" at bounding box center [650, 172] width 147 height 17
click at [621, 192] on div "setembro 2025" at bounding box center [628, 191] width 100 height 7
click at [669, 190] on button "Next Month" at bounding box center [670, 192] width 6 height 6
click at [639, 273] on div "30" at bounding box center [640, 272] width 11 height 11
type input "30/10/2025"
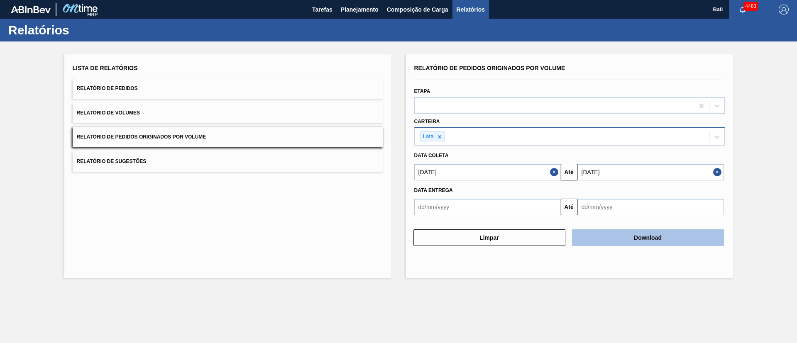
click at [681, 237] on button "Download" at bounding box center [648, 238] width 152 height 17
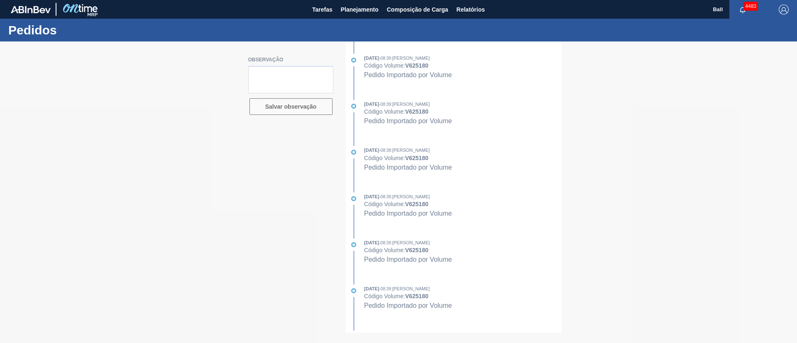
click at [504, 124] on div at bounding box center [398, 193] width 797 height 302
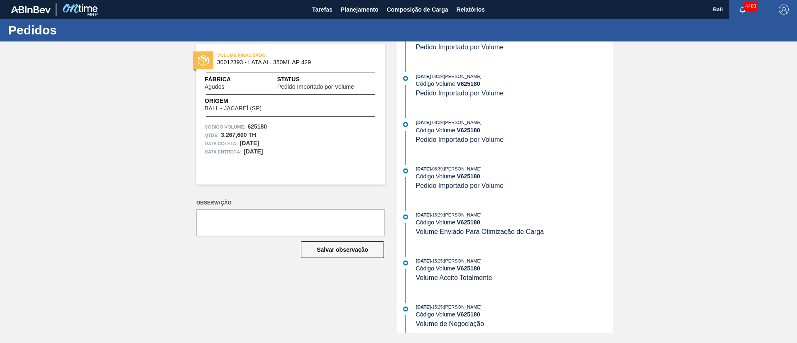
scroll to position [816, 0]
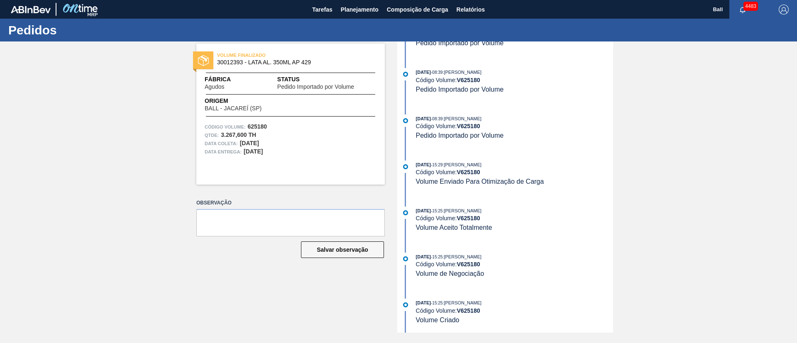
click at [174, 289] on div "VOLUME FINALIZADO 30012393 - LATA AL. 350ML AP 429 Fábrica Agudos Status Pedido…" at bounding box center [398, 187] width 797 height 291
drag, startPoint x: 482, startPoint y: 221, endPoint x: 457, endPoint y: 220, distance: 24.9
click at [457, 220] on div "Código Volume: V 625180" at bounding box center [514, 218] width 197 height 7
copy div "V 625180"
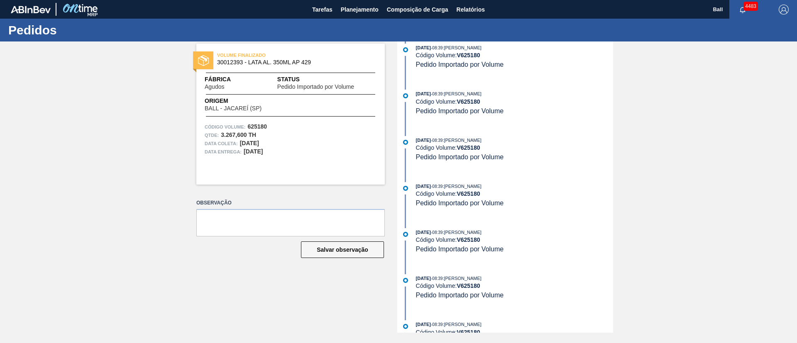
scroll to position [0, 0]
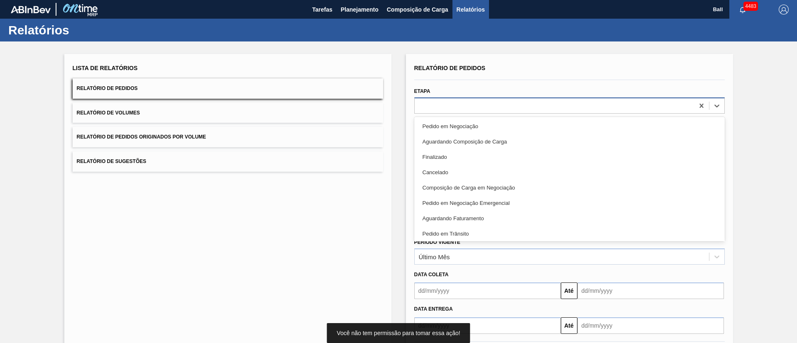
click at [481, 103] on div at bounding box center [554, 106] width 279 height 12
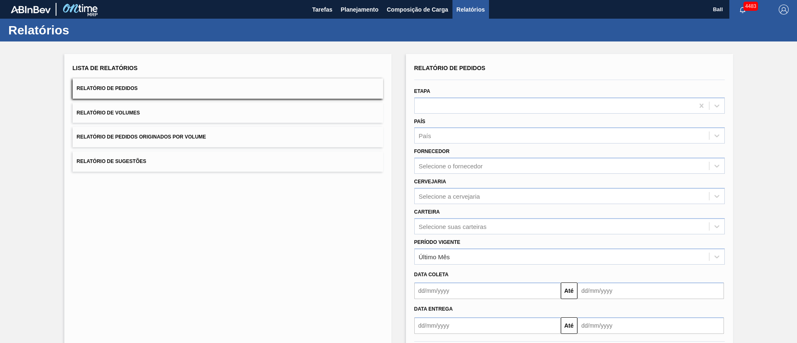
click at [305, 286] on div "Lista de Relatórios Relatório de Pedidos Relatório de Volumes Relatório de Pedi…" at bounding box center [227, 214] width 327 height 320
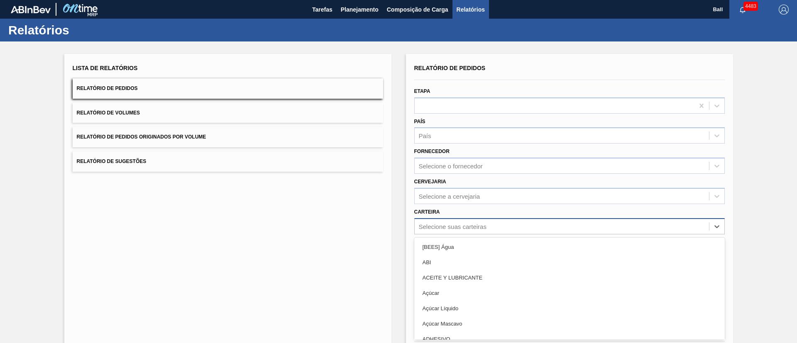
scroll to position [22, 0]
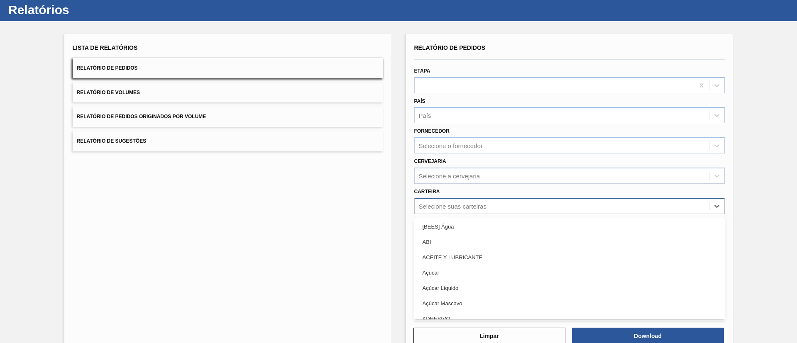
click at [459, 214] on div "option [BEES] Água focused, 1 of 101. 101 results available. Use Up and Down to…" at bounding box center [569, 206] width 310 height 16
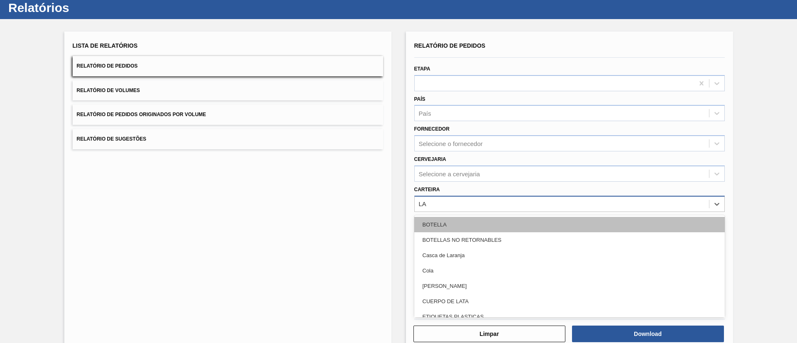
type input "LAT"
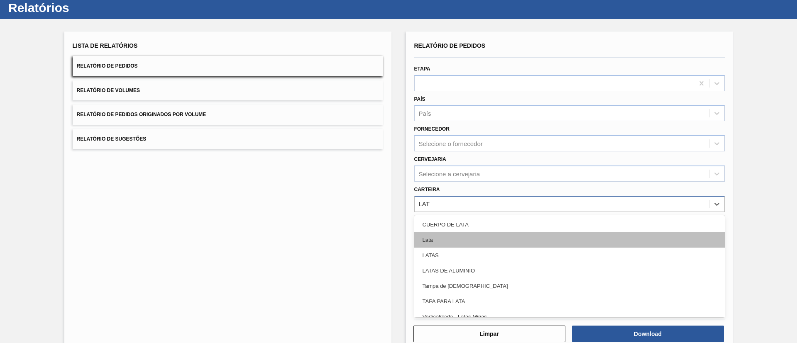
click at [463, 244] on div "Lata" at bounding box center [569, 239] width 310 height 15
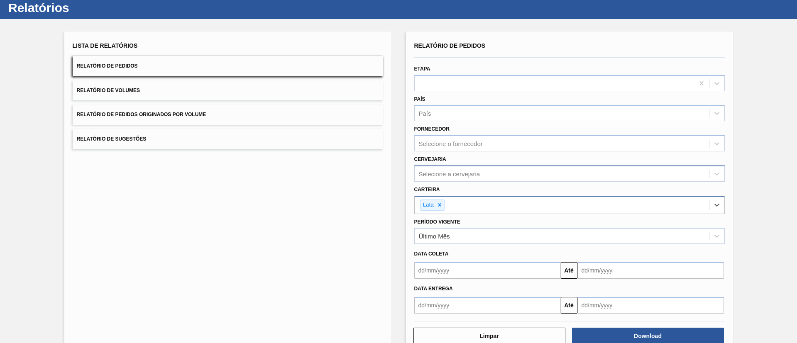
click at [488, 171] on div "Selecione a cervejaria" at bounding box center [562, 174] width 294 height 12
type input "LAGES"
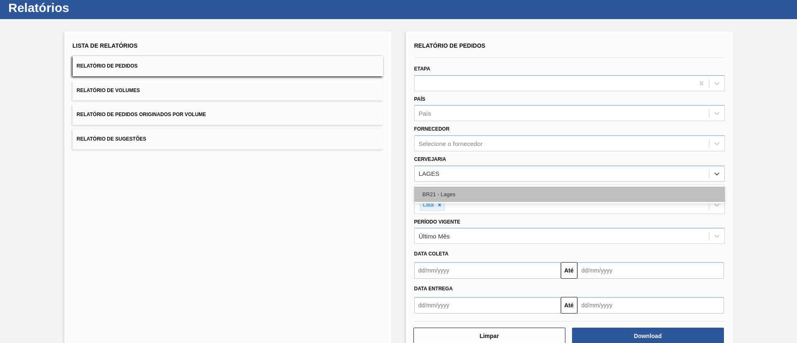
click at [488, 199] on div "BR21 - Lages" at bounding box center [569, 194] width 310 height 15
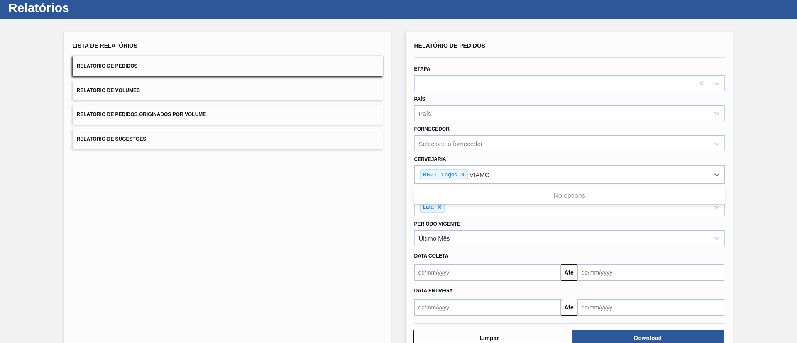
type input "VIAM"
click at [488, 199] on div "BR22 - Viamão" at bounding box center [569, 196] width 310 height 15
type input "agudo"
click at [488, 199] on div "BR09 - Agudos" at bounding box center [569, 196] width 310 height 15
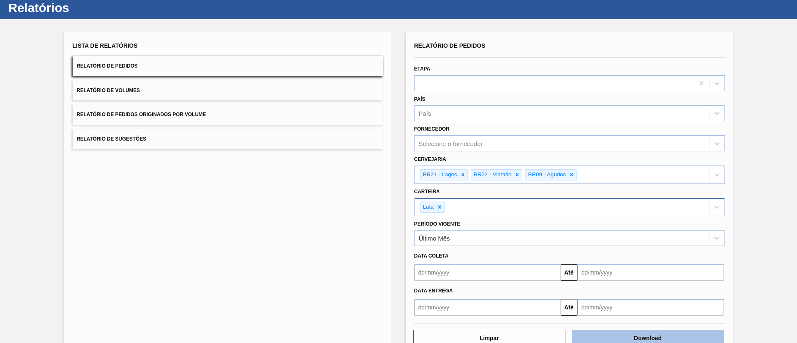
click at [651, 340] on button "Download" at bounding box center [648, 338] width 152 height 17
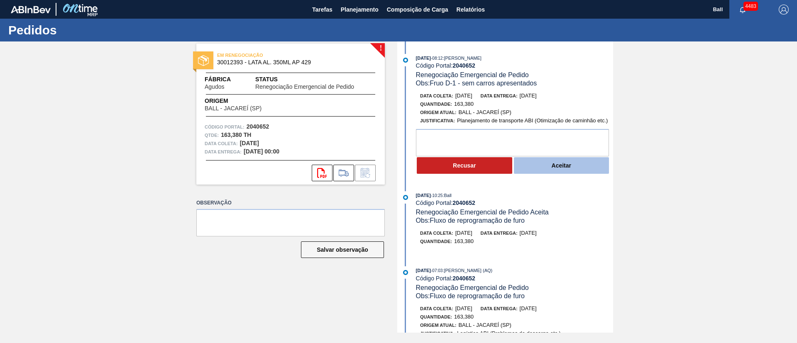
click at [564, 168] on button "Aceitar" at bounding box center [561, 165] width 95 height 17
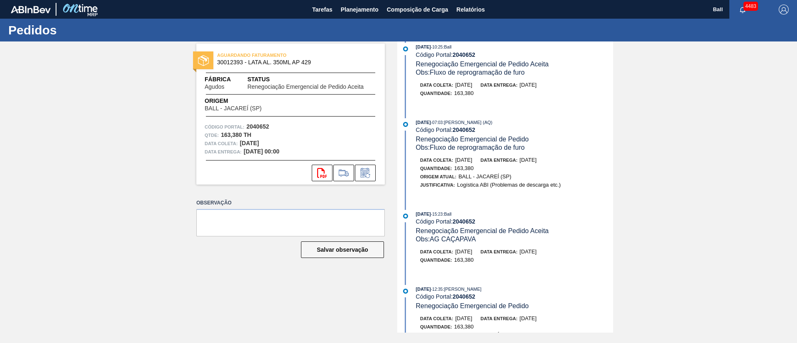
scroll to position [187, 0]
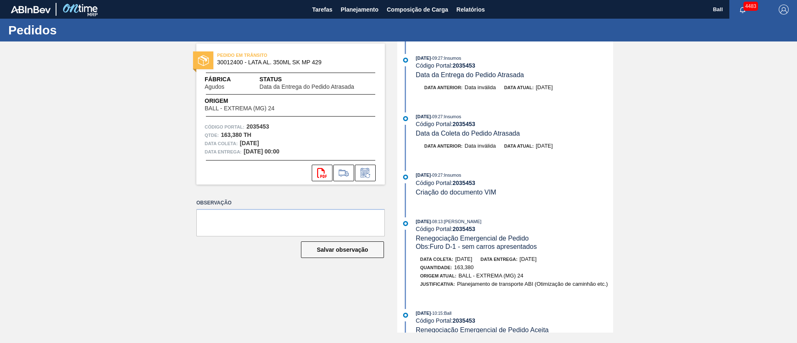
click at [524, 204] on div "[DATE] 09:27 : Insumos Código Portal: 2035453 Criação do documento VIM" at bounding box center [506, 188] width 214 height 34
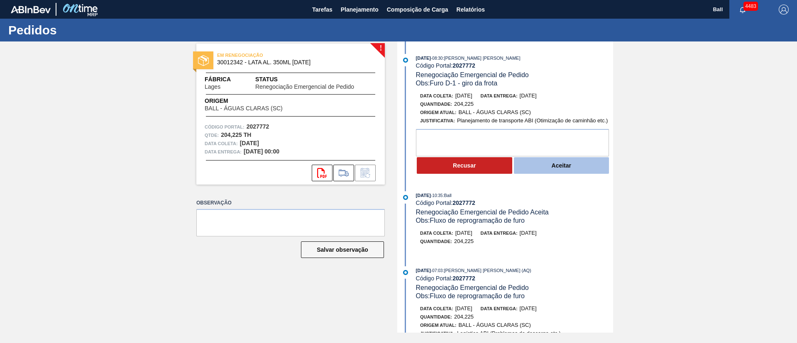
click at [576, 173] on button "Aceitar" at bounding box center [561, 165] width 95 height 17
click at [572, 162] on button "Aceitar" at bounding box center [561, 165] width 95 height 17
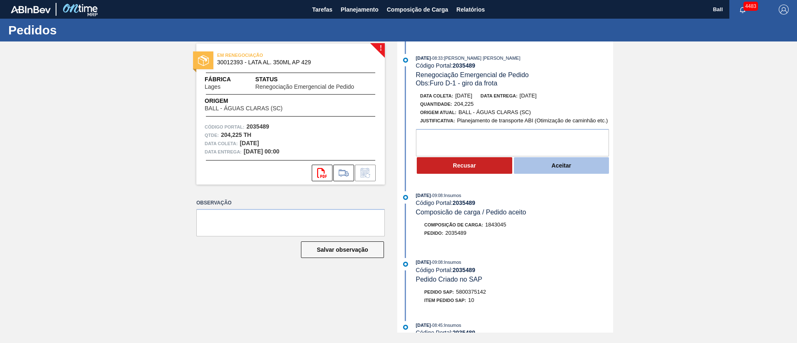
click at [574, 170] on button "Aceitar" at bounding box center [561, 165] width 95 height 17
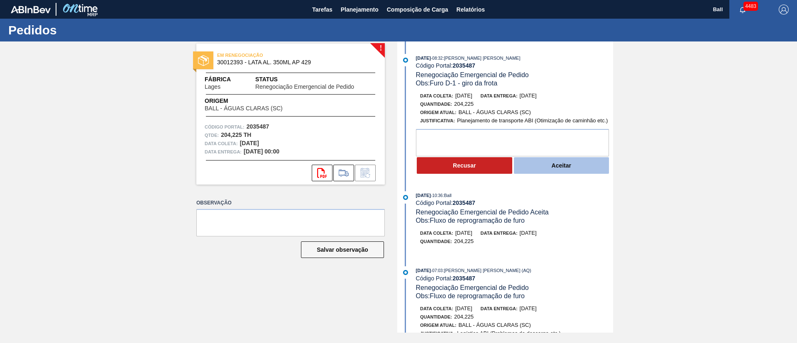
click at [556, 165] on button "Aceitar" at bounding box center [561, 165] width 95 height 17
click at [579, 170] on button "Aceitar" at bounding box center [561, 165] width 95 height 17
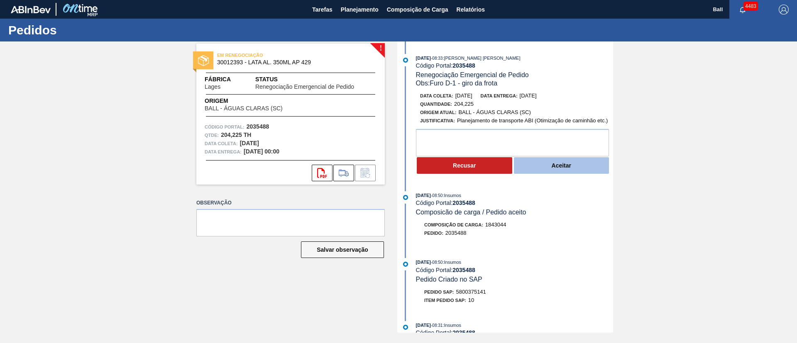
click at [577, 169] on button "Aceitar" at bounding box center [561, 165] width 95 height 17
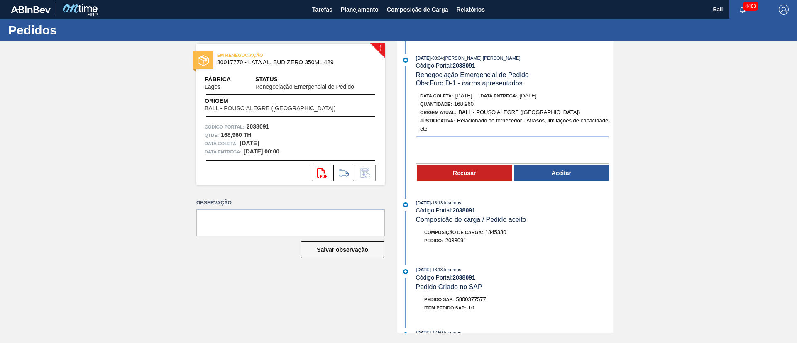
drag, startPoint x: 581, startPoint y: 175, endPoint x: 512, endPoint y: 250, distance: 101.6
click at [581, 175] on button "Aceitar" at bounding box center [561, 173] width 95 height 17
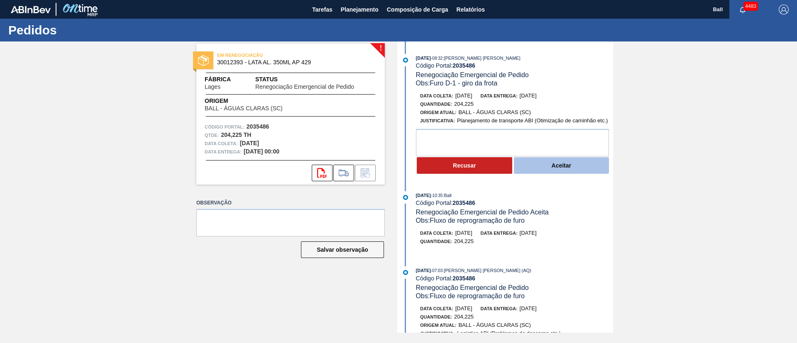
click at [542, 168] on button "Aceitar" at bounding box center [561, 165] width 95 height 17
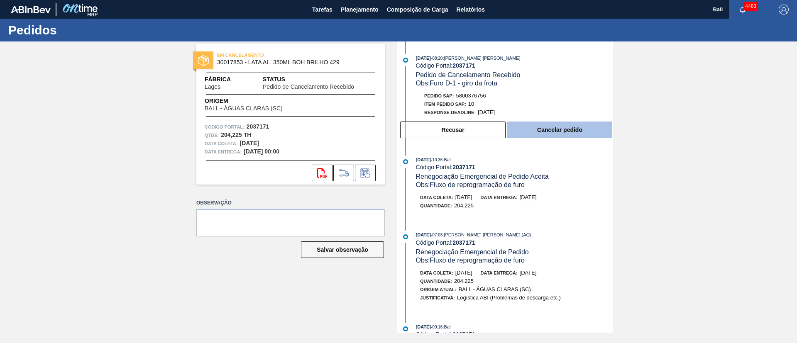
click at [565, 130] on button "Cancelar pedido" at bounding box center [559, 130] width 105 height 17
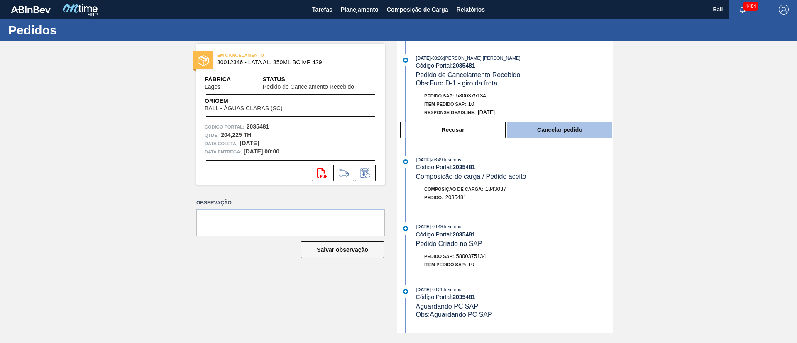
click at [557, 125] on button "Cancelar pedido" at bounding box center [559, 130] width 105 height 17
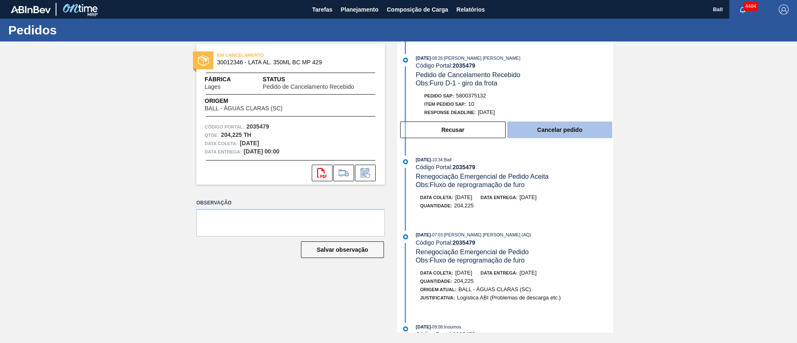
click at [542, 127] on button "Cancelar pedido" at bounding box center [559, 130] width 105 height 17
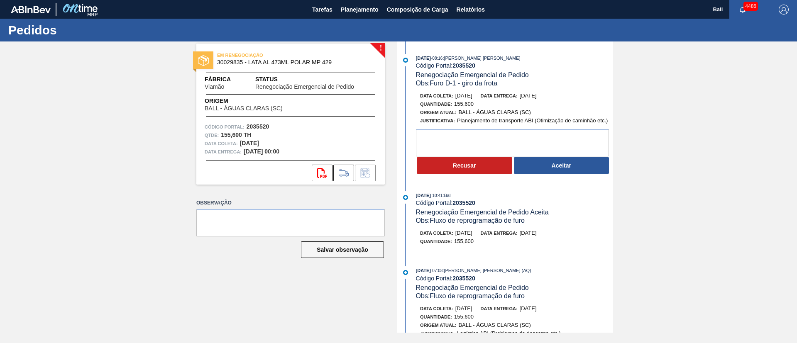
click at [541, 242] on div "Quantidade : 155,600" at bounding box center [518, 241] width 197 height 8
click at [586, 160] on button "Aceitar" at bounding box center [561, 165] width 95 height 17
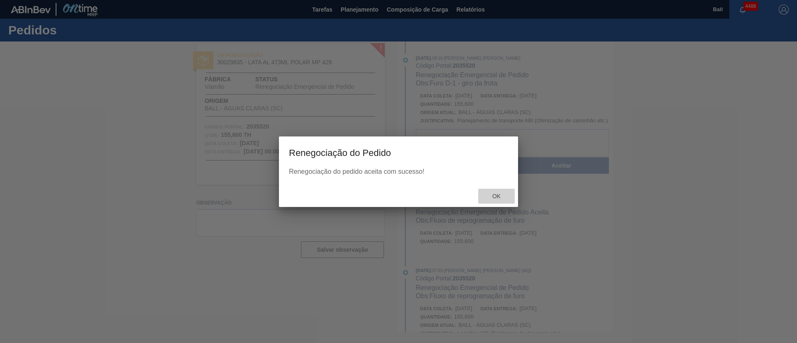
click at [498, 200] on div "Ok" at bounding box center [496, 196] width 37 height 15
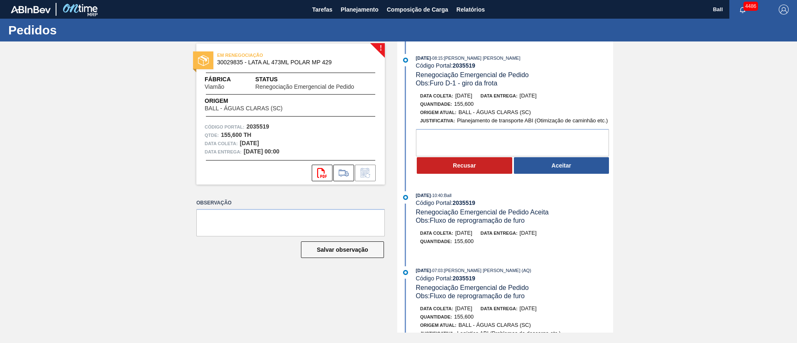
click at [537, 94] on span "[DATE]" at bounding box center [528, 96] width 17 height 6
click at [572, 170] on button "Aceitar" at bounding box center [561, 165] width 95 height 17
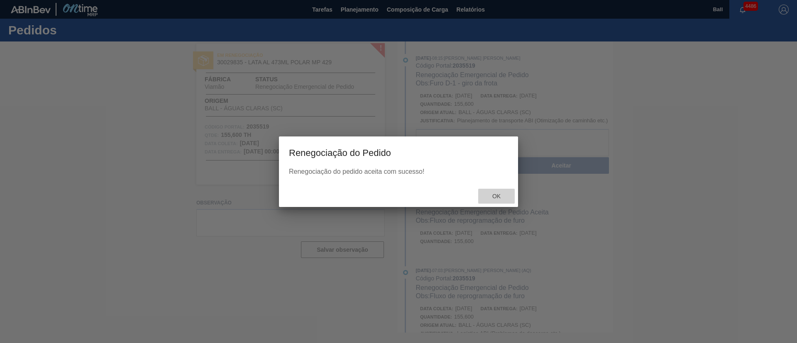
click at [500, 201] on div "Ok" at bounding box center [496, 196] width 37 height 15
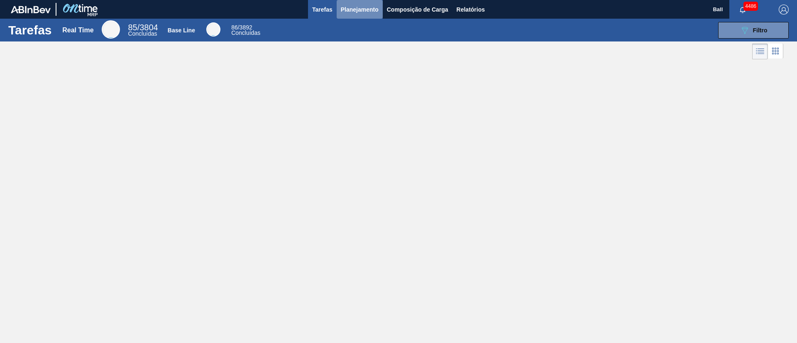
click at [376, 12] on span "Planejamento" at bounding box center [360, 10] width 38 height 10
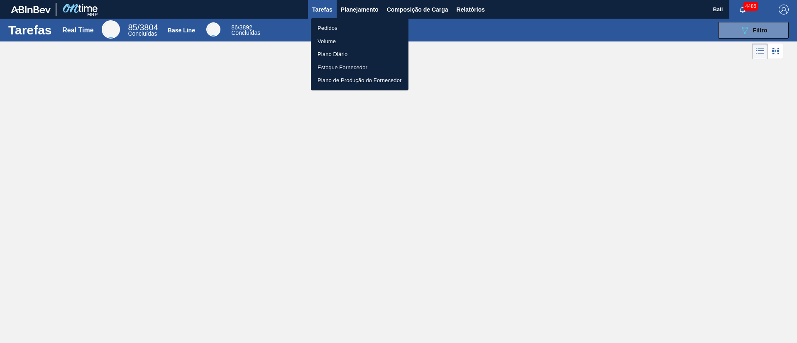
click at [341, 29] on li "Pedidos" at bounding box center [360, 28] width 98 height 13
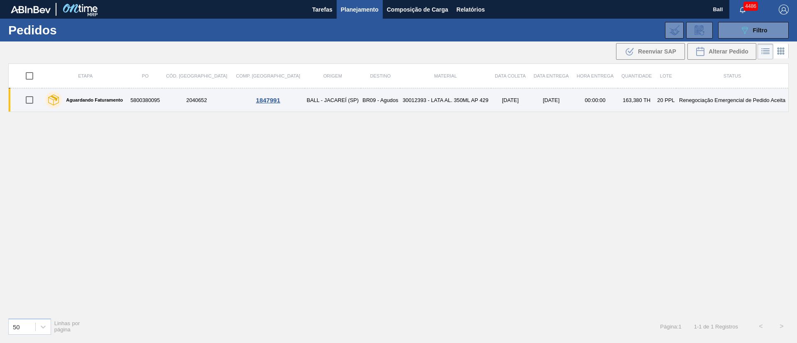
click at [363, 102] on td "BR09 - Agudos" at bounding box center [380, 100] width 39 height 24
